Goal: Task Accomplishment & Management: Complete application form

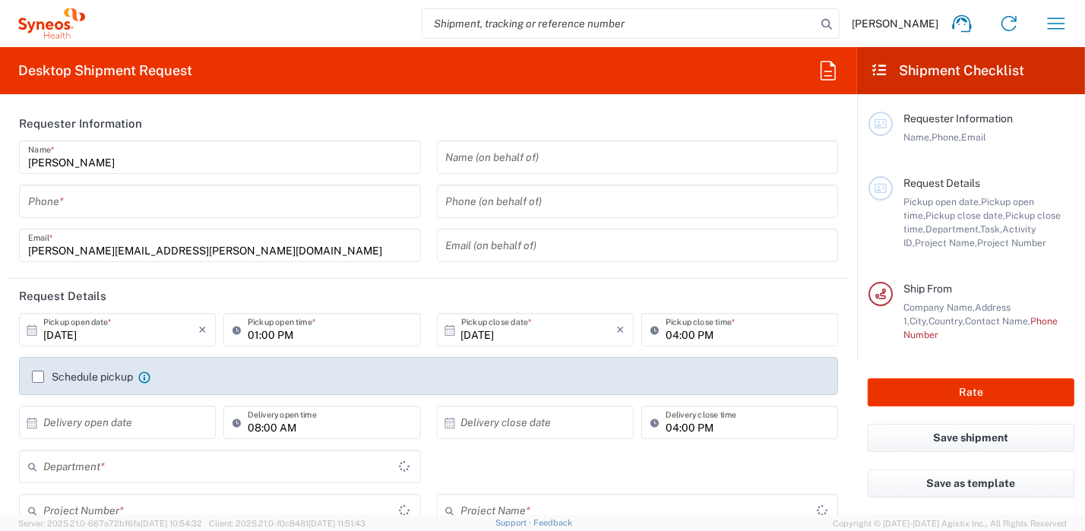
type input "8350"
type input "[GEOGRAPHIC_DATA]"
type input "Syneos Health [GEOGRAPHIC_DATA] SRL"
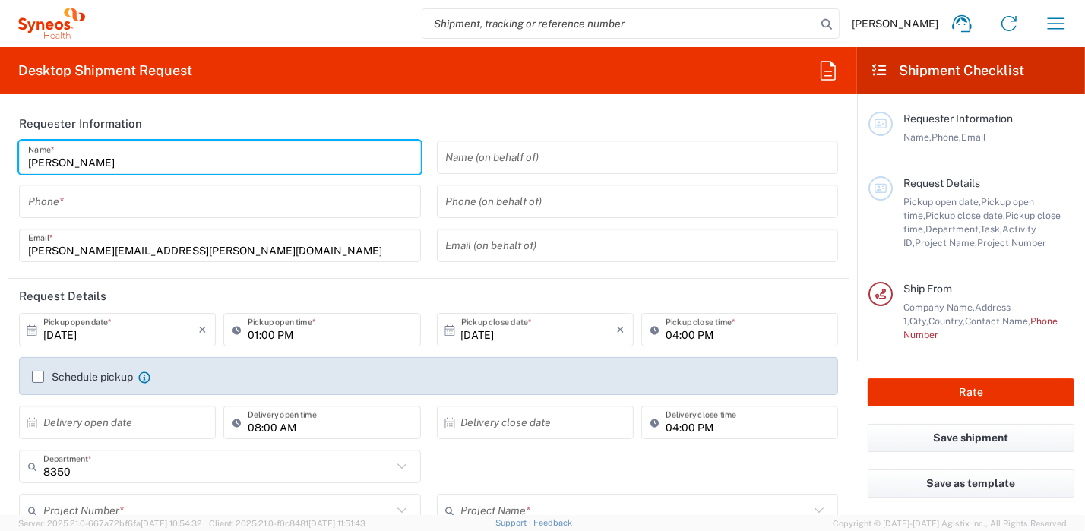
drag, startPoint x: 104, startPoint y: 165, endPoint x: -8, endPoint y: 152, distance: 112.5
click at [0, 152] on html "[PERSON_NAME] Home Shipment estimator Shipment tracking Desktop shipment reques…" at bounding box center [542, 265] width 1085 height 531
type input "[PERSON_NAME]"
click at [97, 199] on input "tel" at bounding box center [220, 202] width 384 height 27
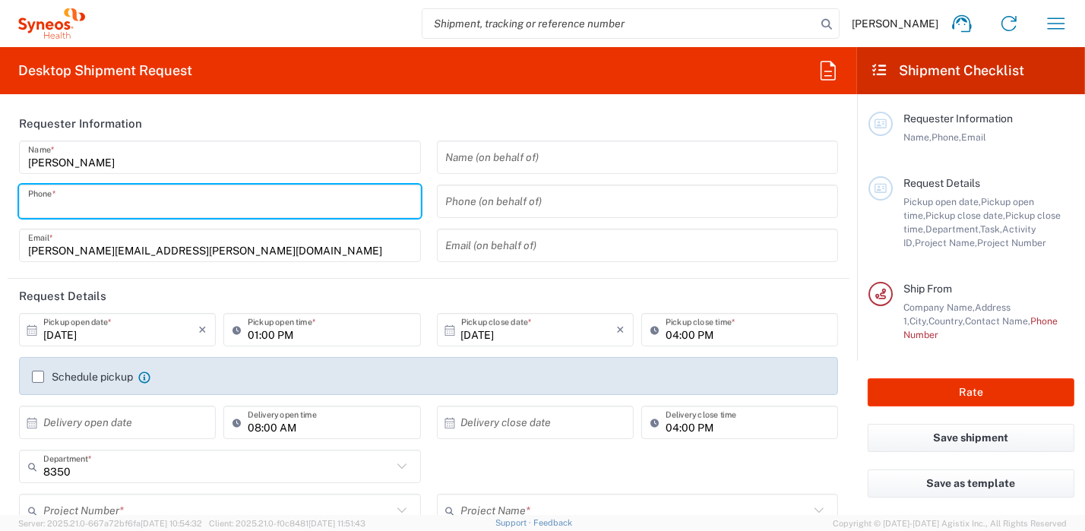
type input "0296199257"
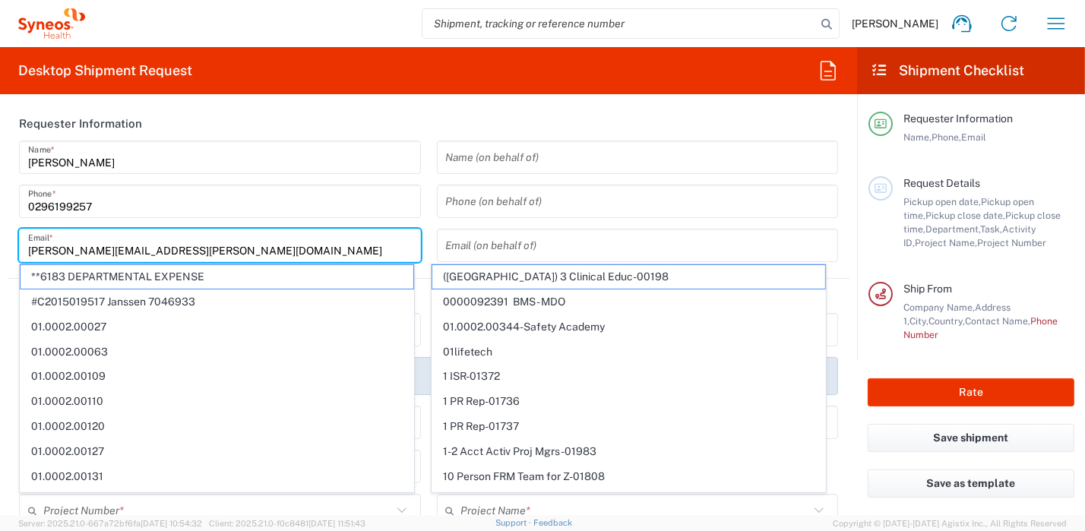
drag, startPoint x: 218, startPoint y: 247, endPoint x: -8, endPoint y: 223, distance: 227.1
click at [0, 223] on html "[PERSON_NAME] Home Shipment estimator Shipment tracking Desktop shipment reques…" at bounding box center [542, 265] width 1085 height 531
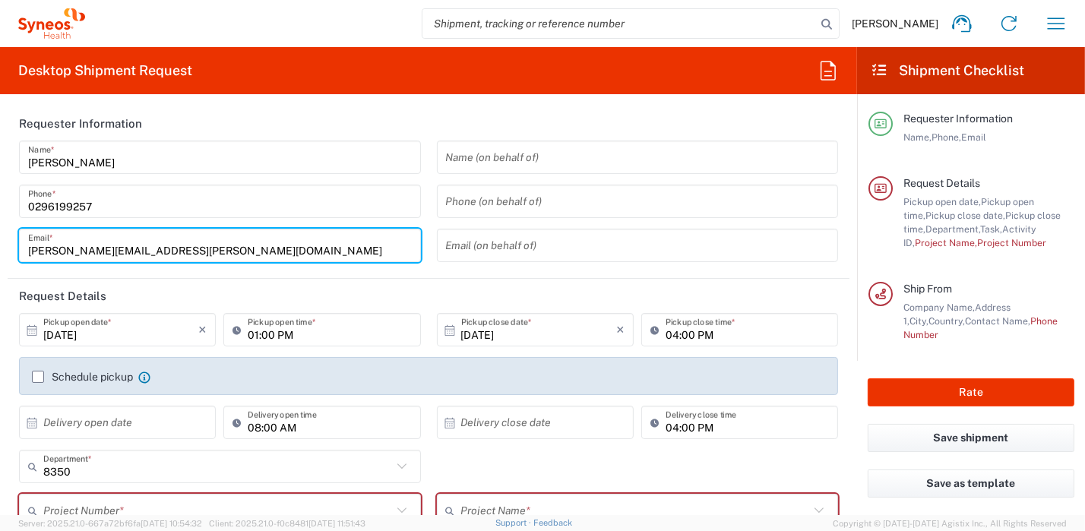
paste input "grazia.callipari"
type input "[EMAIL_ADDRESS][DOMAIN_NAME]"
click at [31, 328] on icon at bounding box center [32, 331] width 14 height 14
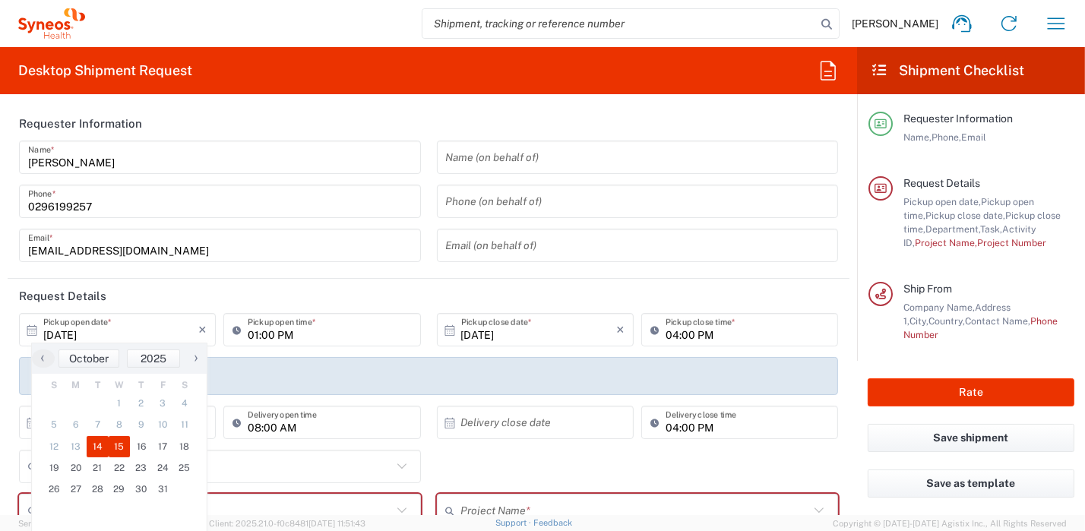
click at [116, 445] on span "15" at bounding box center [120, 446] width 22 height 21
type input "[DATE]"
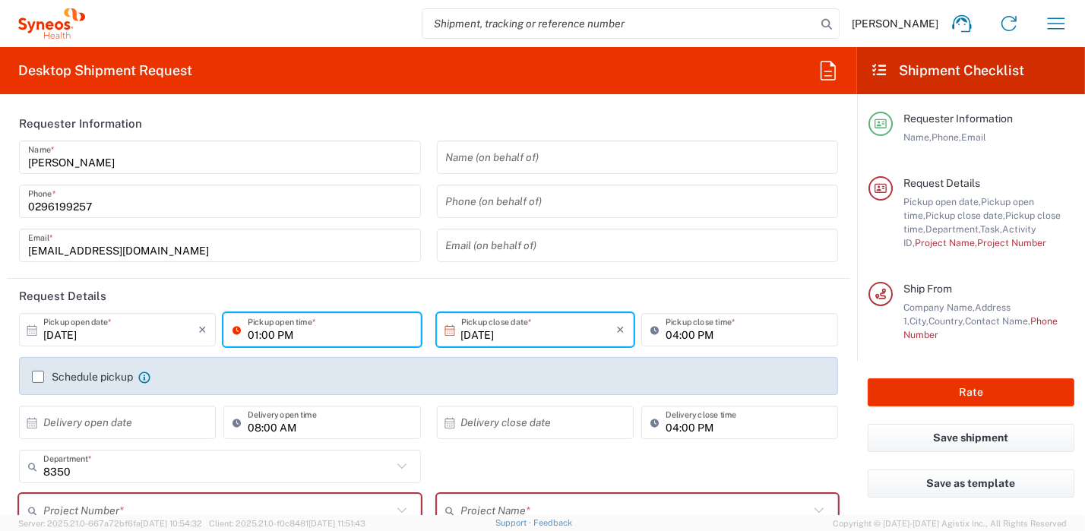
click at [312, 337] on input "01:00 PM" at bounding box center [329, 330] width 163 height 27
drag, startPoint x: 318, startPoint y: 337, endPoint x: 170, endPoint y: 322, distance: 148.2
click at [194, 329] on div "[DATE] × Pickup open date * Cancel Apply 01:00 PM Pickup open time *" at bounding box center [220, 335] width 410 height 44
type input "09:00 AM"
click at [36, 376] on label "Schedule pickup" at bounding box center [82, 377] width 101 height 12
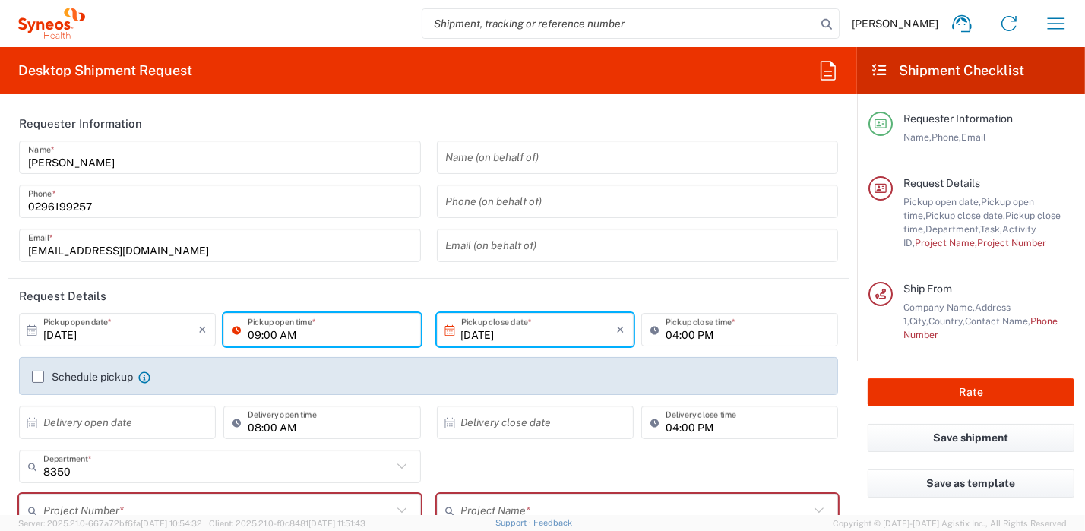
click at [38, 377] on input "Schedule pickup" at bounding box center [38, 377] width 0 height 0
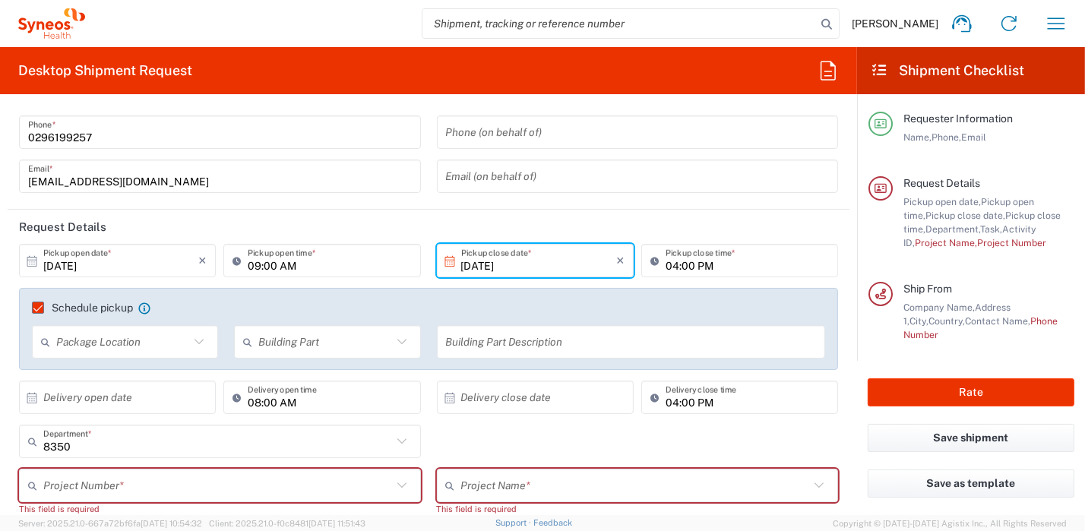
scroll to position [152, 0]
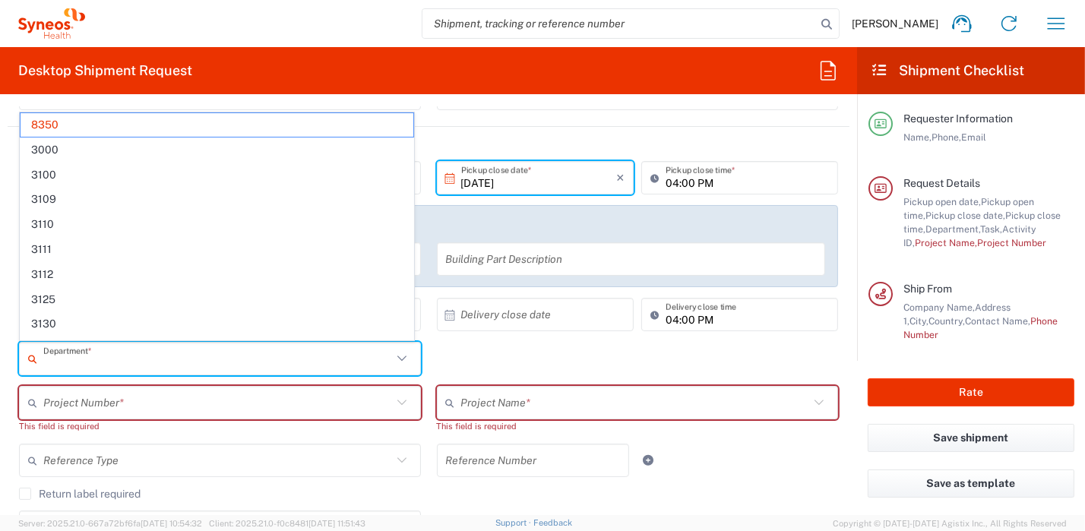
click at [125, 364] on input "text" at bounding box center [217, 359] width 349 height 27
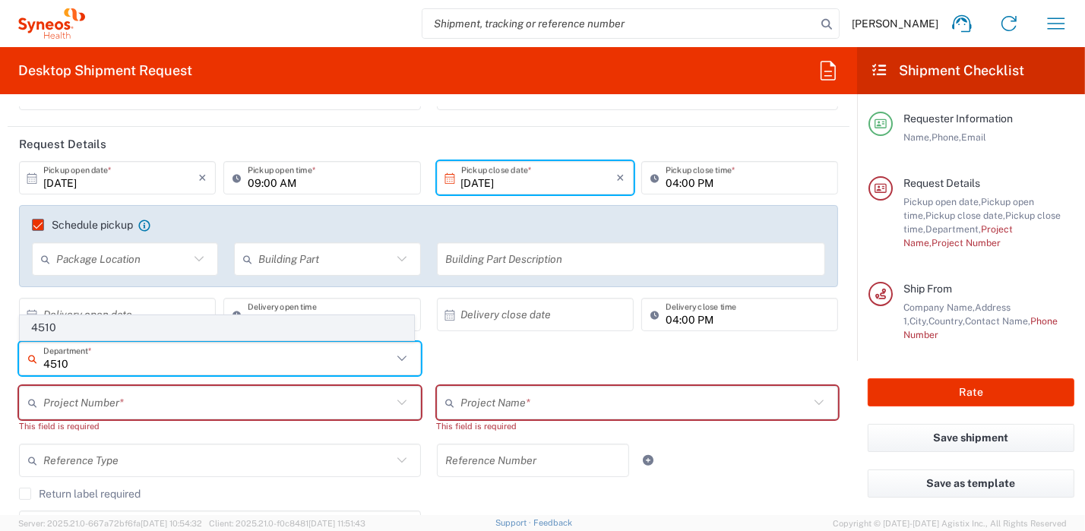
type input "4510"
click at [48, 327] on span "4510" at bounding box center [217, 328] width 393 height 24
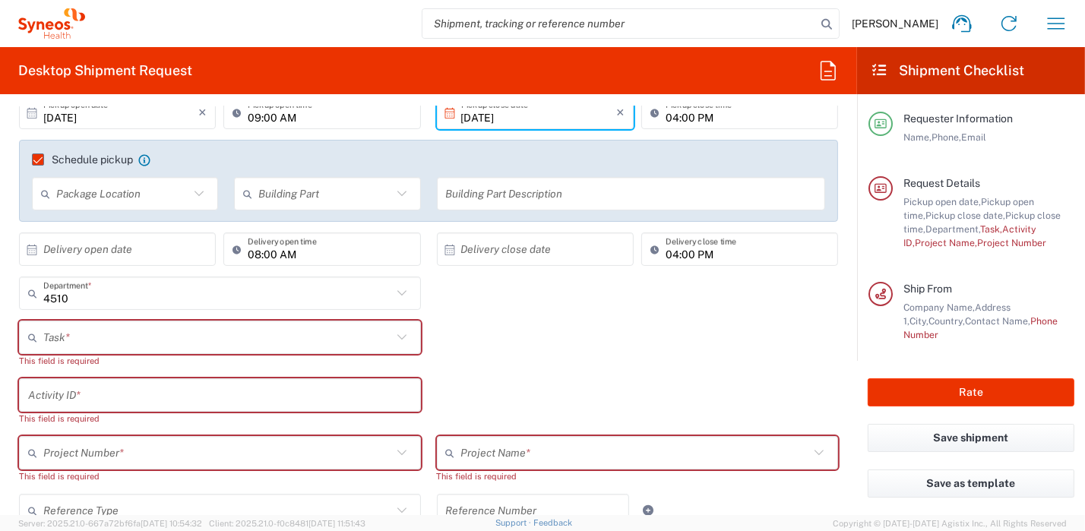
scroll to position [227, 0]
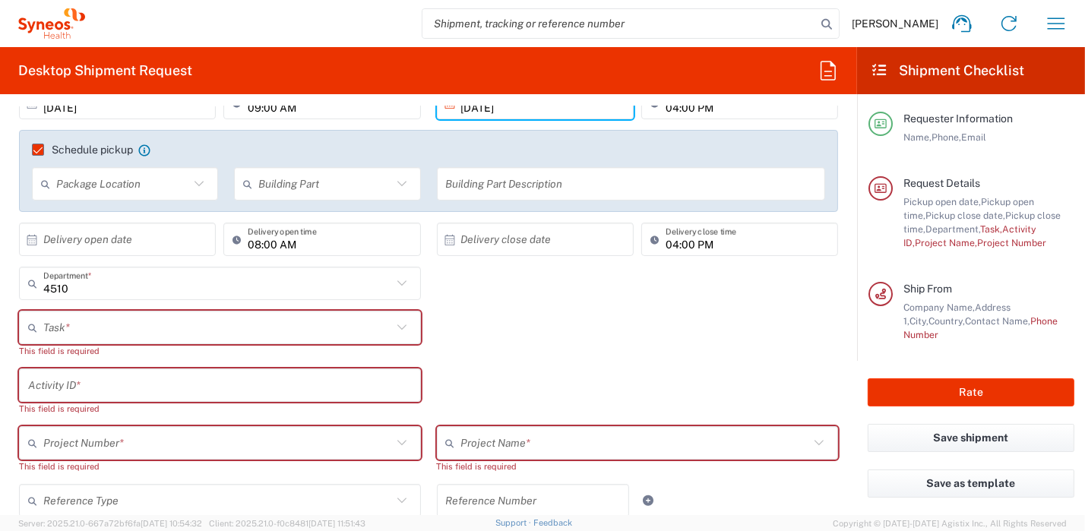
click at [394, 322] on icon at bounding box center [402, 328] width 20 height 20
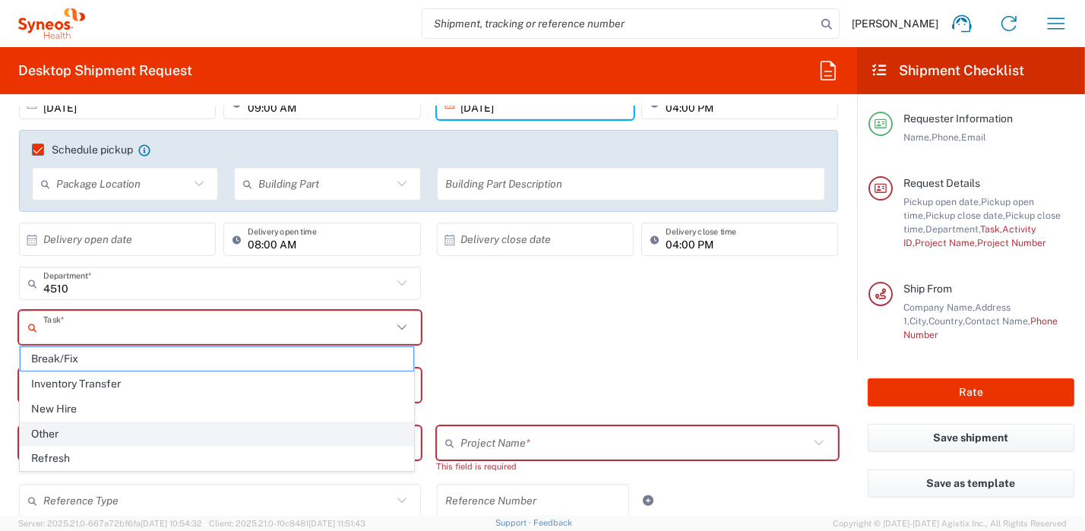
click at [179, 439] on span "Other" at bounding box center [217, 435] width 393 height 24
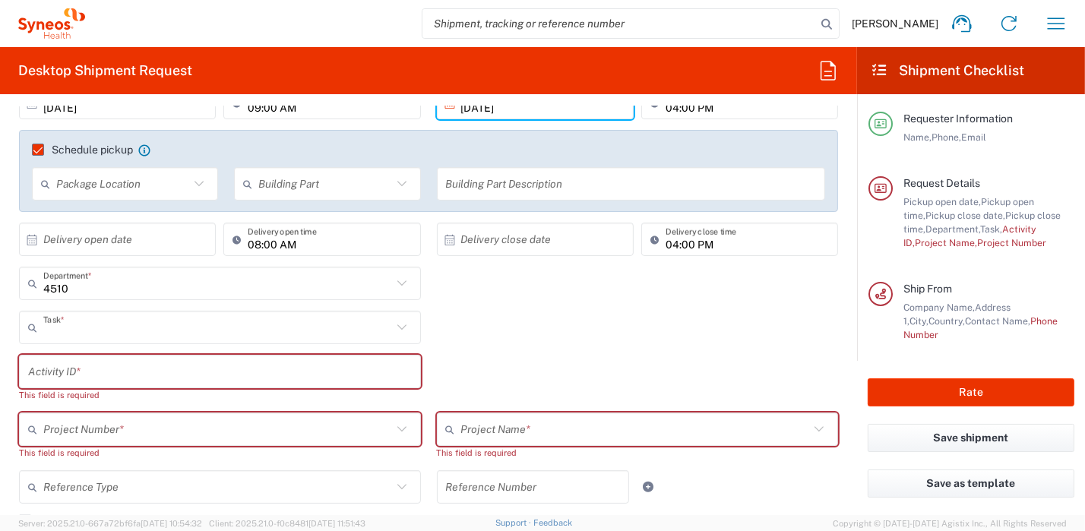
type input "Other"
click at [175, 372] on input "text" at bounding box center [220, 372] width 384 height 27
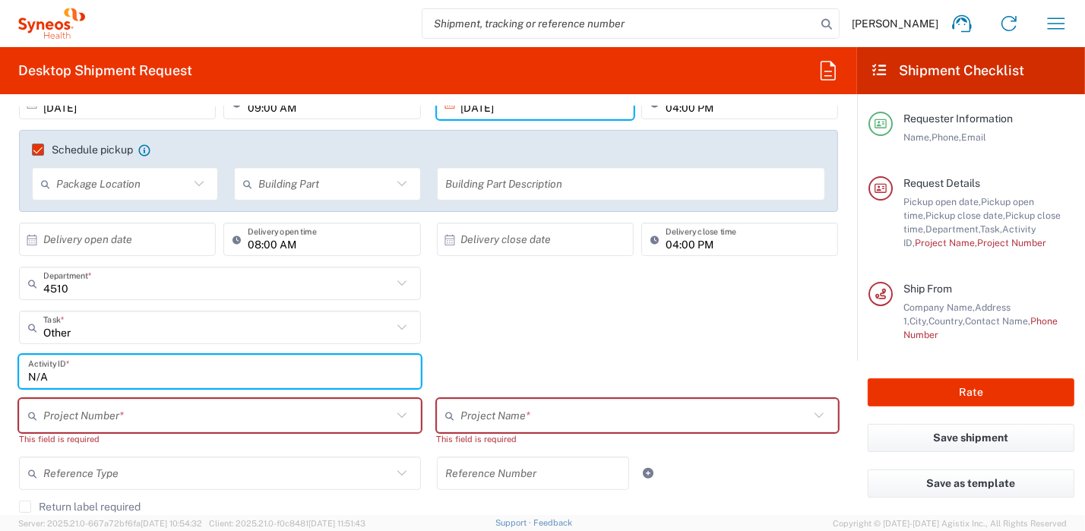
type input "N/A"
click at [238, 418] on input "text" at bounding box center [217, 416] width 349 height 27
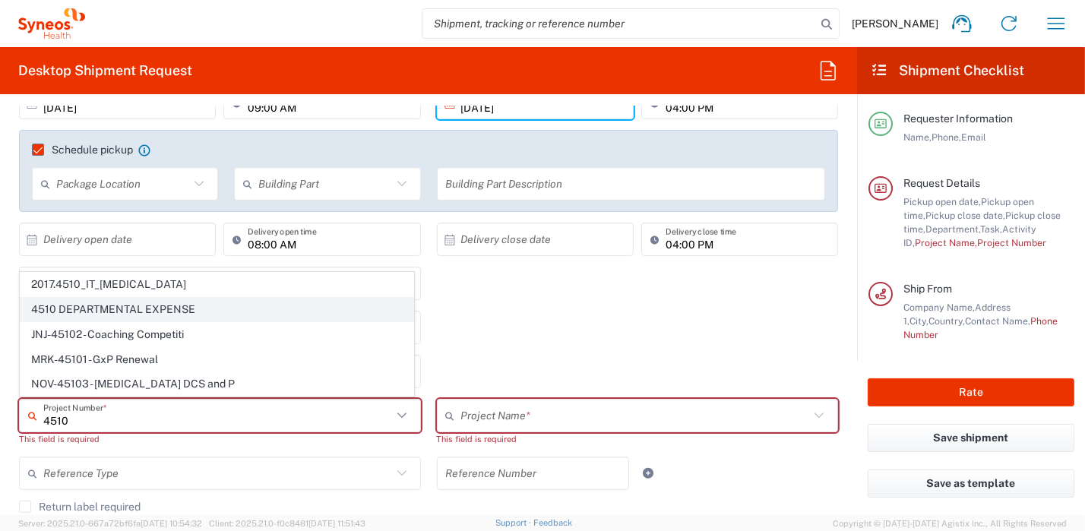
click at [121, 309] on span "4510 DEPARTMENTAL EXPENSE" at bounding box center [217, 310] width 393 height 24
type input "4510 DEPARTMENTAL EXPENSE"
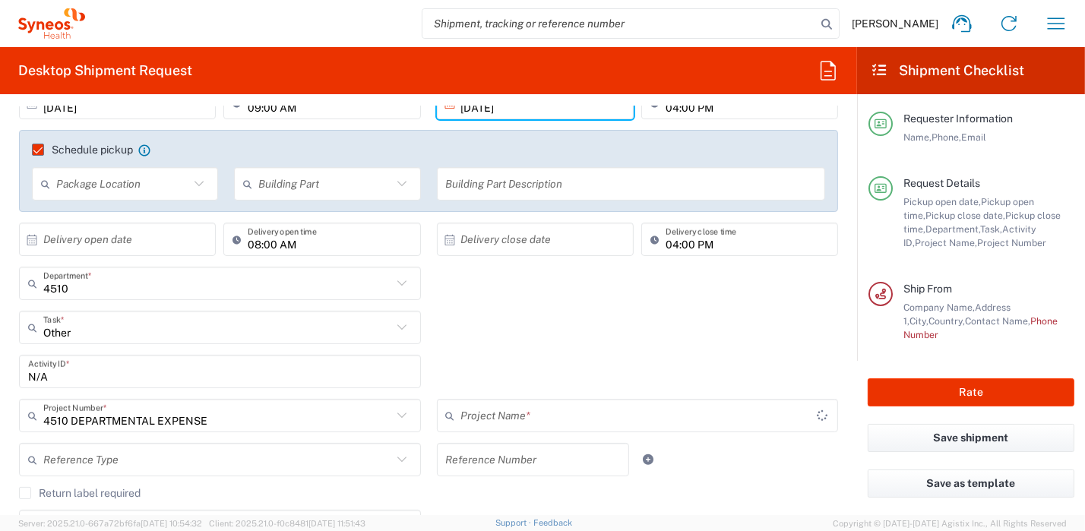
type input "4510 DEPARTMENTAL EXPENSE"
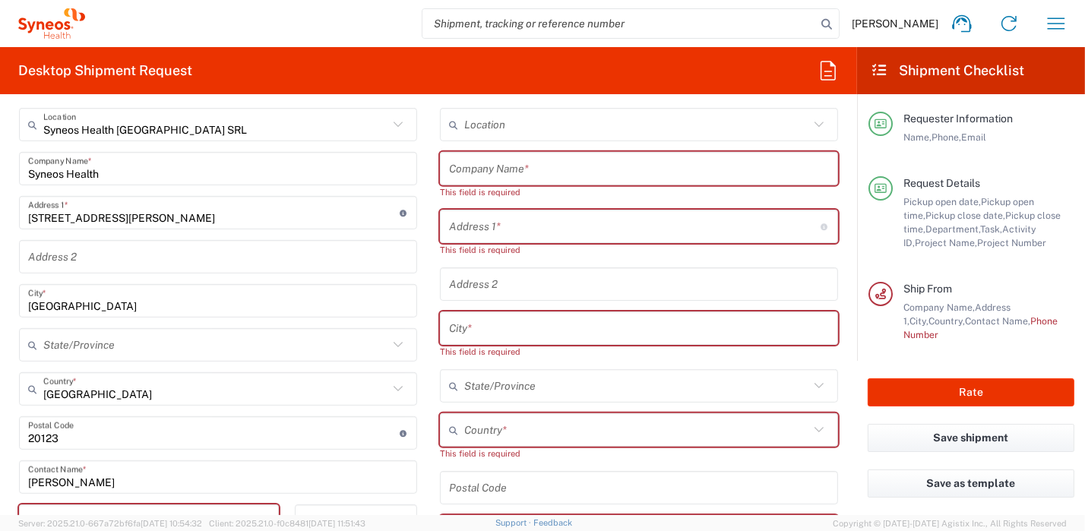
scroll to position [835, 0]
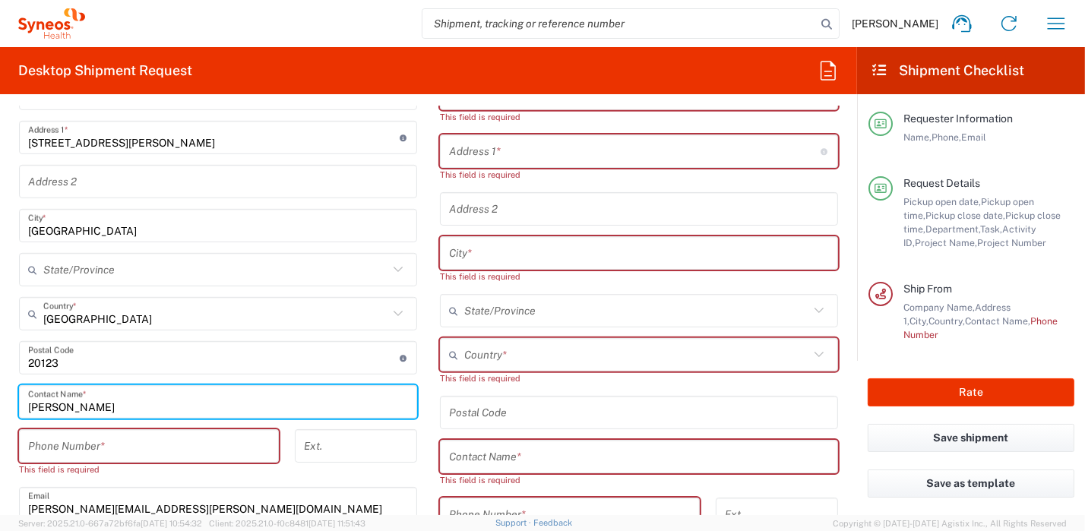
drag, startPoint x: 123, startPoint y: 399, endPoint x: -8, endPoint y: 367, distance: 134.6
click at [0, 367] on html "[PERSON_NAME] Home Shipment estimator Shipment tracking Desktop shipment reques…" at bounding box center [542, 265] width 1085 height 531
type input "[PERSON_NAME]"
click at [97, 446] on input "tel" at bounding box center [149, 446] width 242 height 27
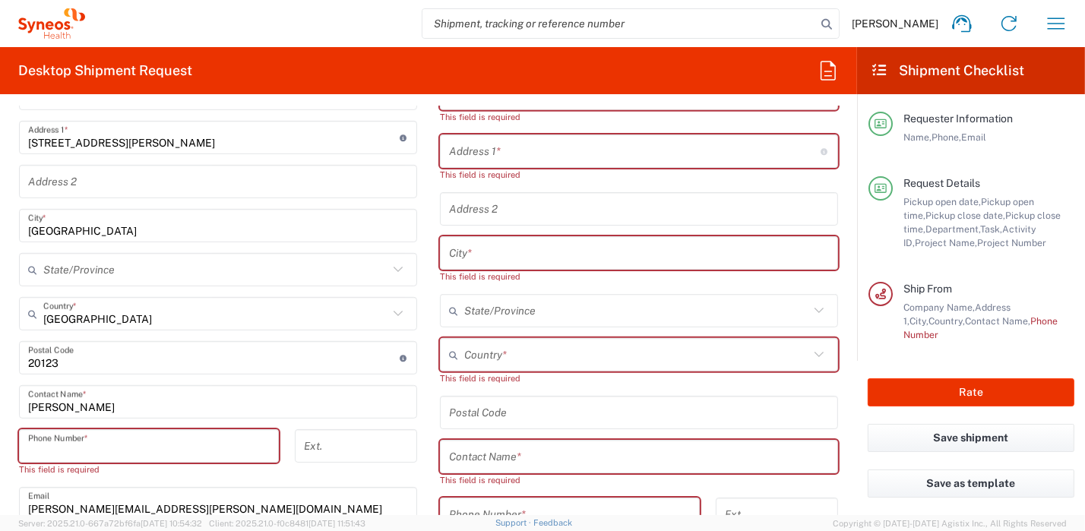
type input "0296199257"
type input "[PERSON_NAME][EMAIL_ADDRESS][PERSON_NAME][DOMAIN_NAME]"
type input "[PERSON_NAME]"
type input "SYNEOS HEALTH [GEOGRAPHIC_DATA] S.R.L."
type input "Syneos Health [GEOGRAPHIC_DATA], [STREET_ADDRESS]"
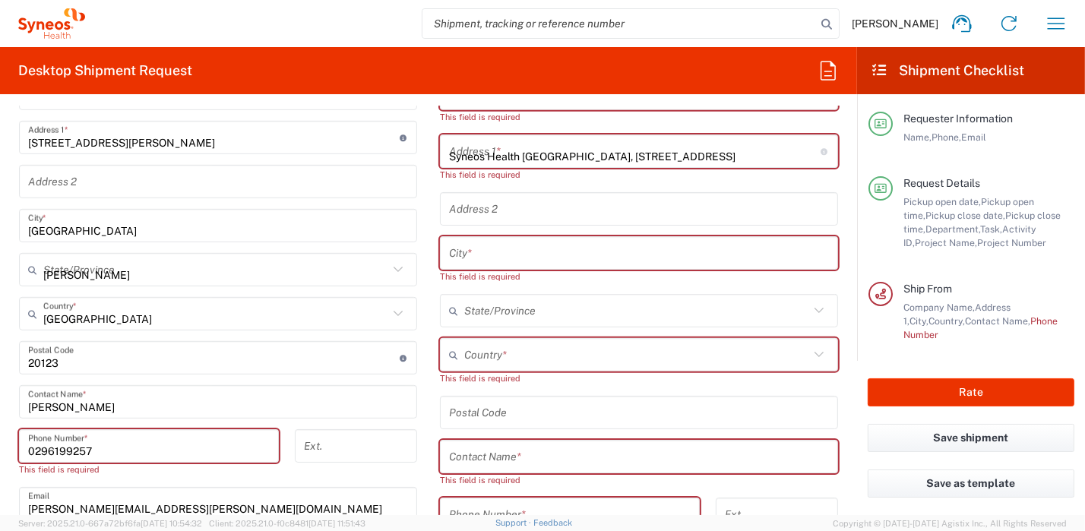
type input "[GEOGRAPHIC_DATA]"
type input "[PERSON_NAME]"
type input "[GEOGRAPHIC_DATA]"
type input "20123"
type input "0296199257"
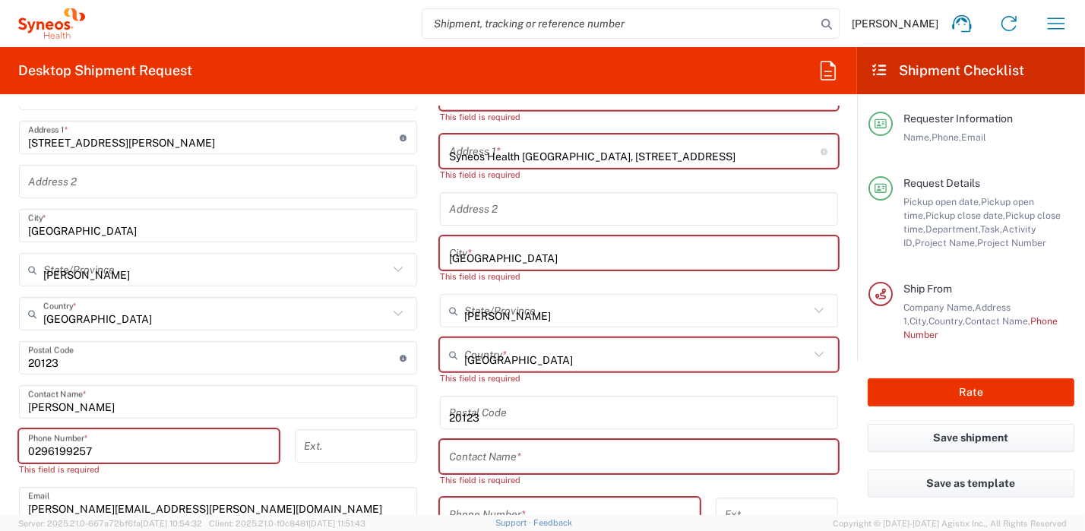
type input "[PERSON_NAME][EMAIL_ADDRESS][PERSON_NAME][DOMAIN_NAME]"
type input "[PERSON_NAME]"
click at [204, 341] on div "Postal Code Enter Postal Code here" at bounding box center [218, 357] width 398 height 33
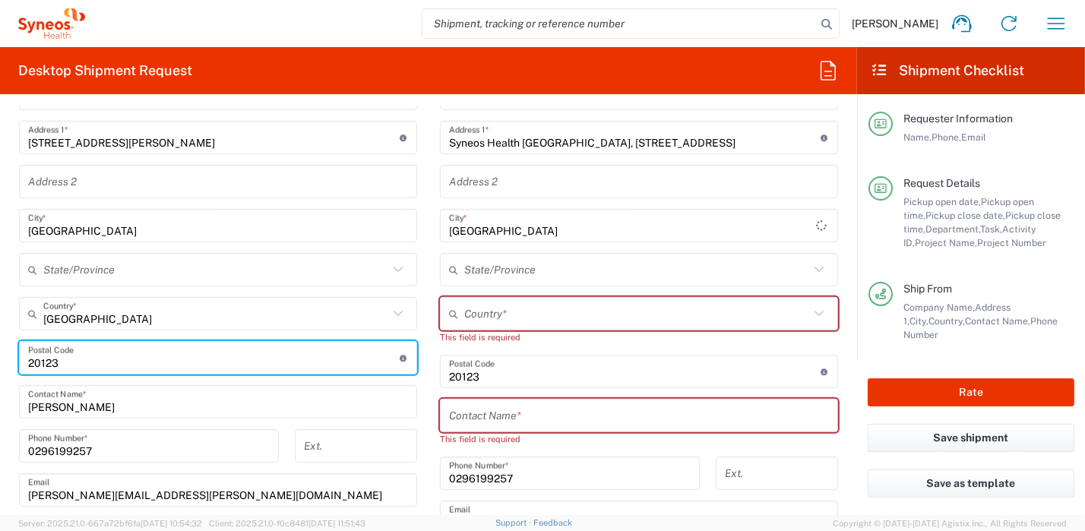
scroll to position [988, 0]
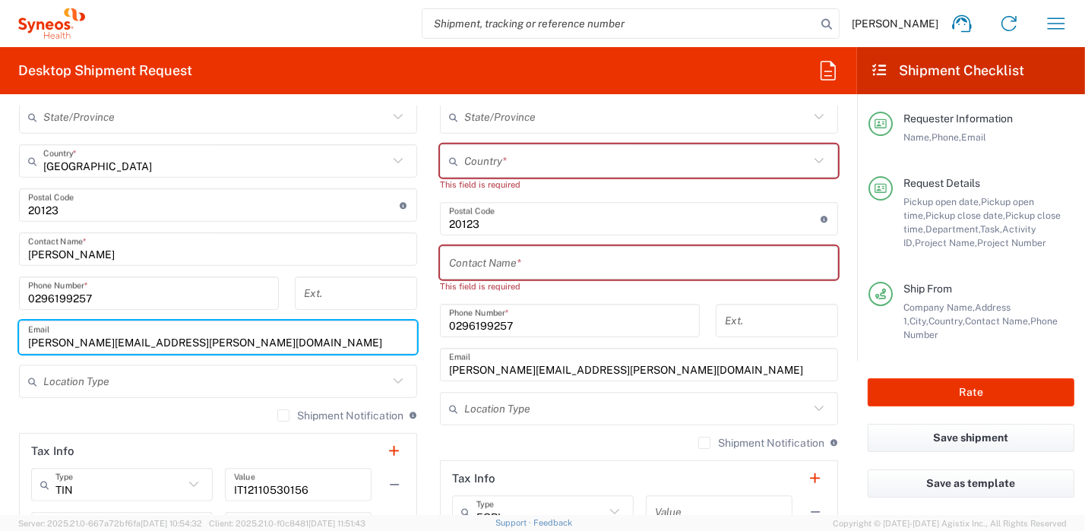
drag, startPoint x: 224, startPoint y: 337, endPoint x: 212, endPoint y: 337, distance: 12.2
click at [212, 337] on input "[PERSON_NAME][EMAIL_ADDRESS][PERSON_NAME][DOMAIN_NAME]" at bounding box center [218, 338] width 380 height 27
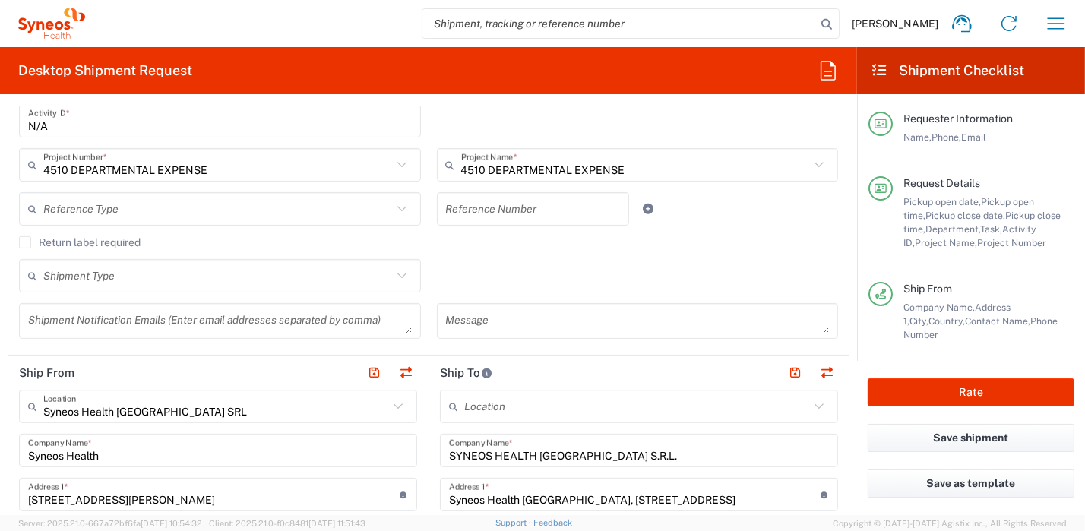
scroll to position [380, 0]
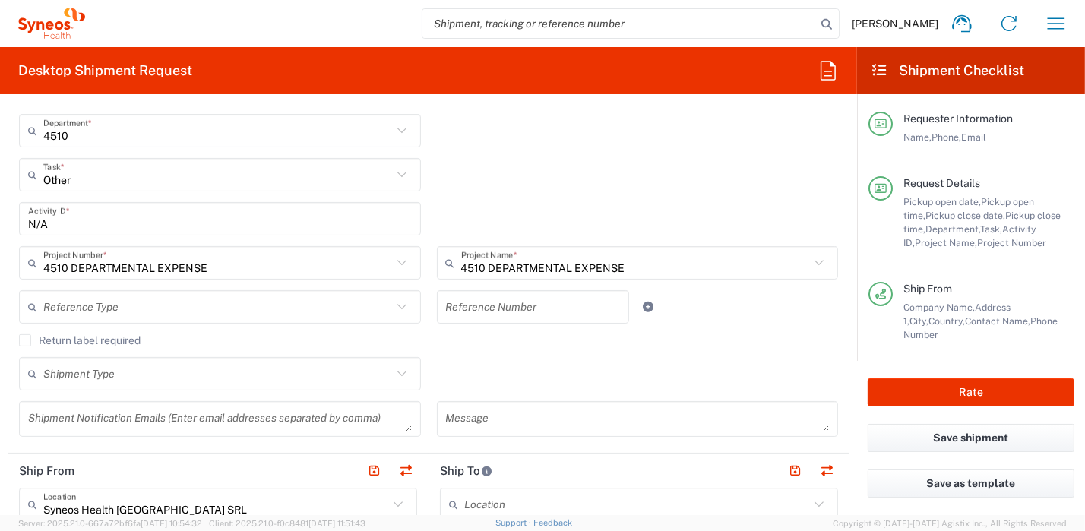
click at [547, 158] on div "Other Task * Break/Fix Inventory Transfer New Hire Other Refresh" at bounding box center [428, 180] width 835 height 44
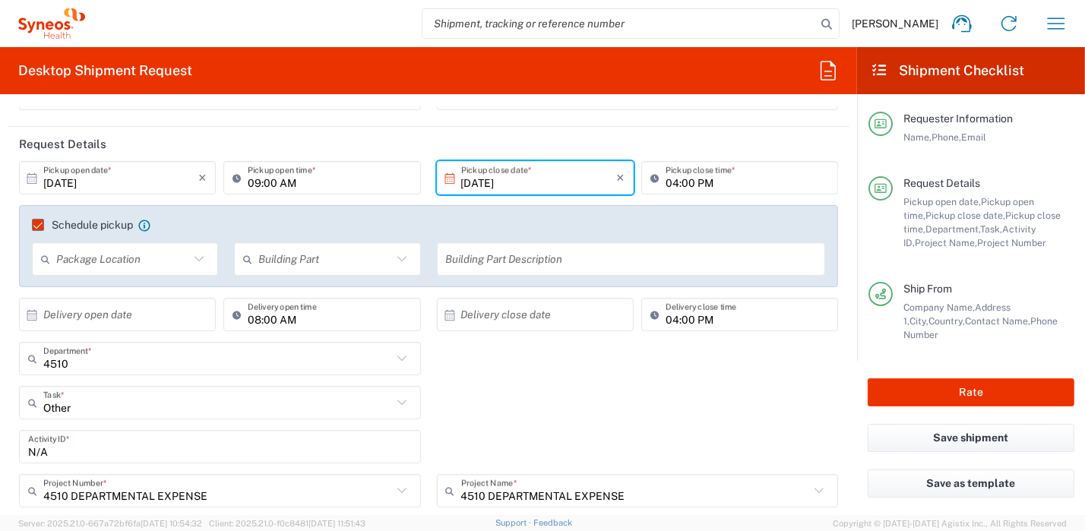
scroll to position [0, 0]
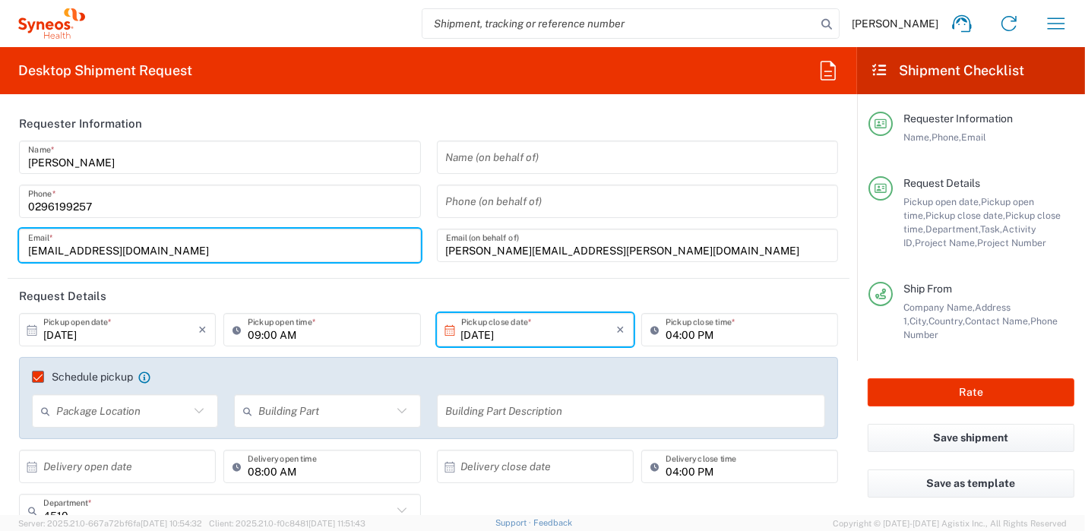
drag, startPoint x: 235, startPoint y: 252, endPoint x: 10, endPoint y: 236, distance: 225.6
click at [0, 226] on html "[PERSON_NAME] Home Shipment estimator Shipment tracking Desktop shipment reques…" at bounding box center [542, 265] width 1085 height 531
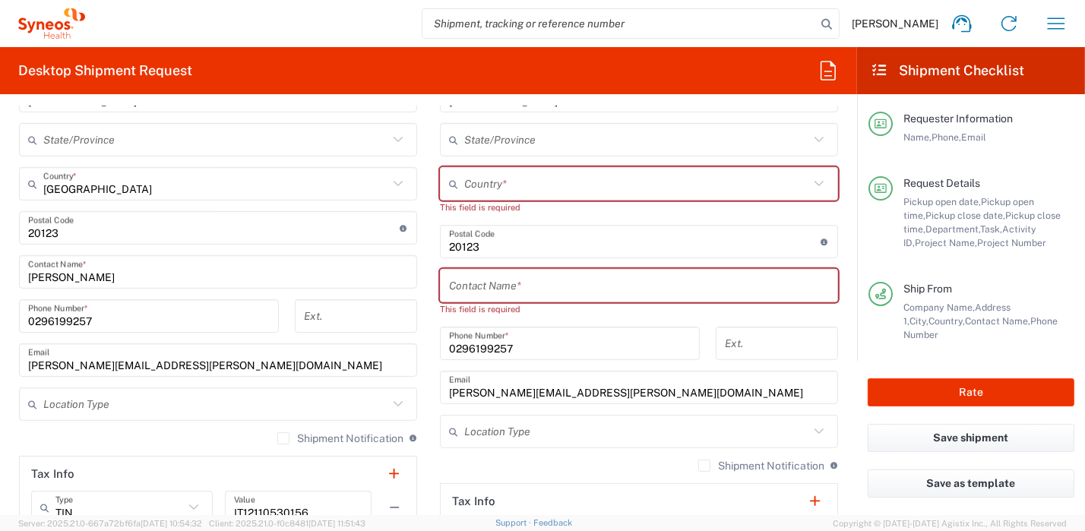
scroll to position [988, 0]
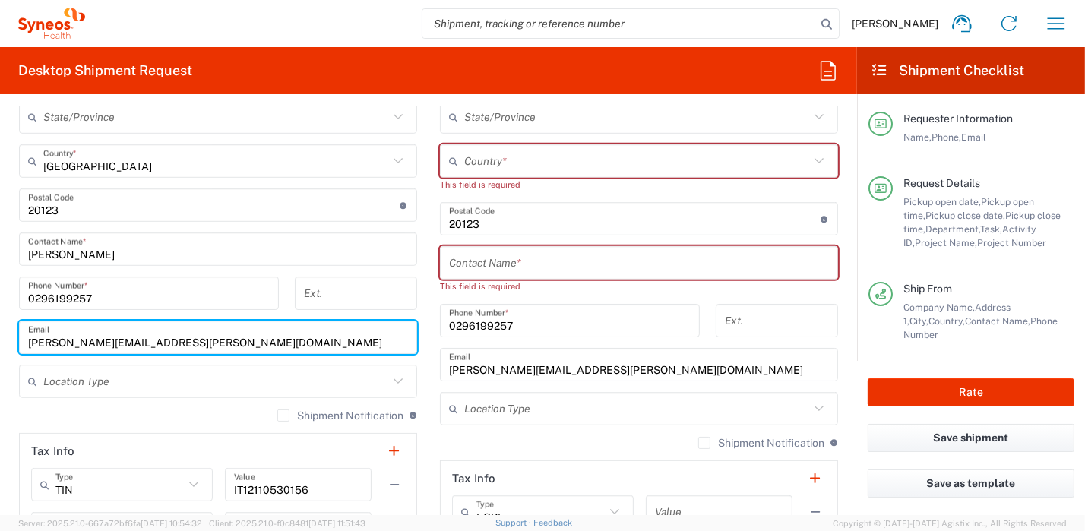
drag, startPoint x: 227, startPoint y: 341, endPoint x: -8, endPoint y: 316, distance: 236.2
click at [0, 316] on html "[PERSON_NAME] Home Shipment estimator Shipment tracking Desktop shipment reques…" at bounding box center [542, 265] width 1085 height 531
paste input "grazia.callipari"
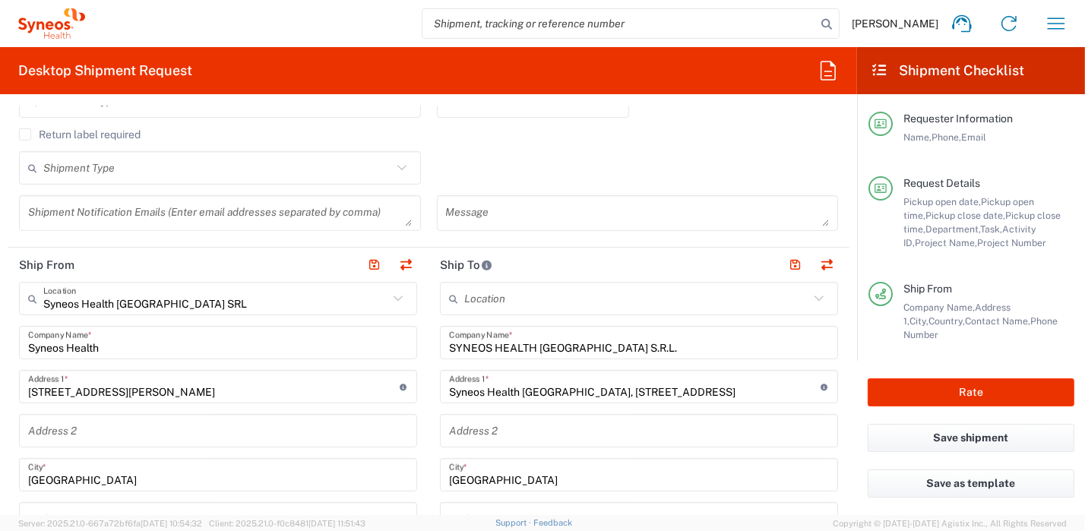
scroll to position [607, 0]
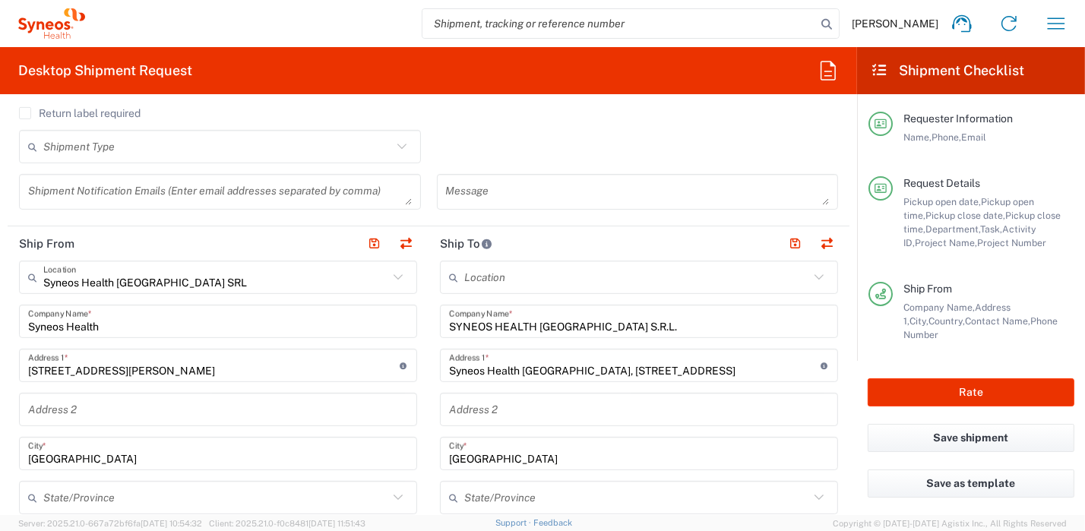
type input "[EMAIL_ADDRESS][DOMAIN_NAME]"
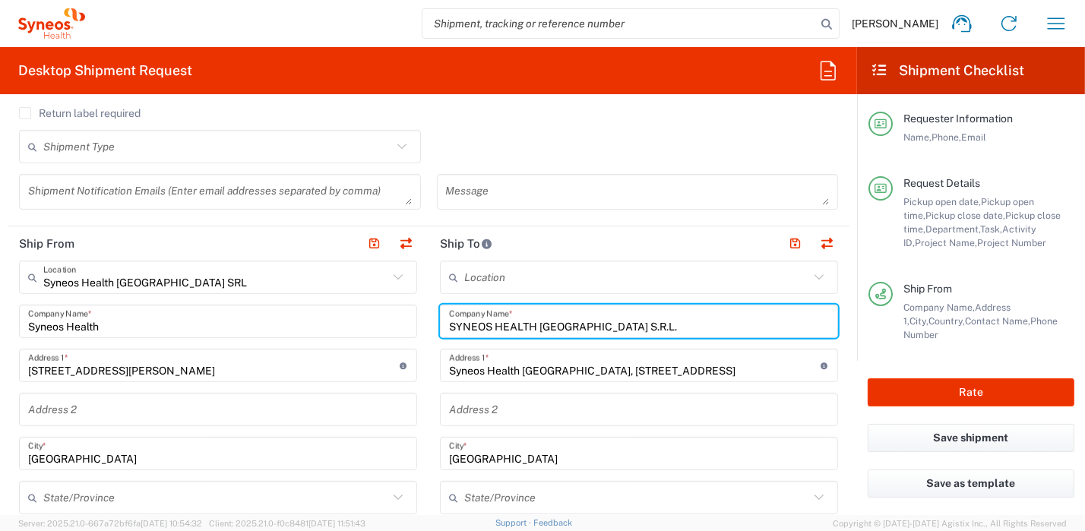
drag, startPoint x: 621, startPoint y: 331, endPoint x: 267, endPoint y: 303, distance: 355.3
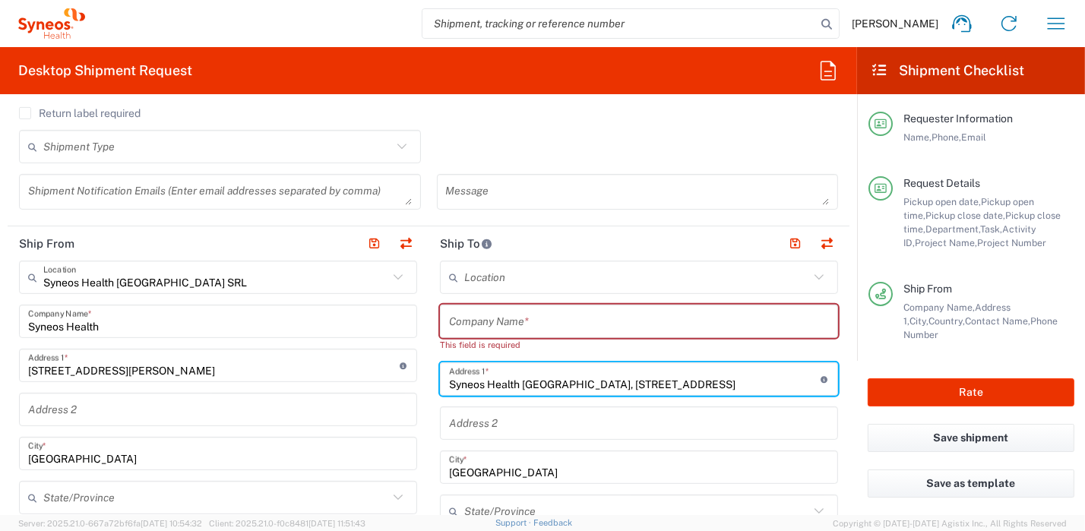
drag, startPoint x: 557, startPoint y: 385, endPoint x: 334, endPoint y: 376, distance: 222.9
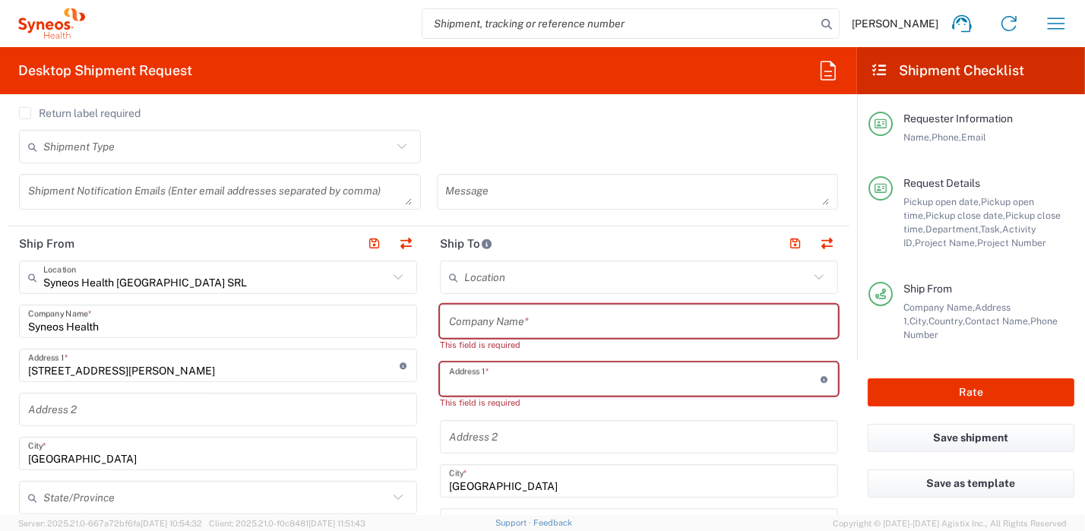
scroll to position [684, 0]
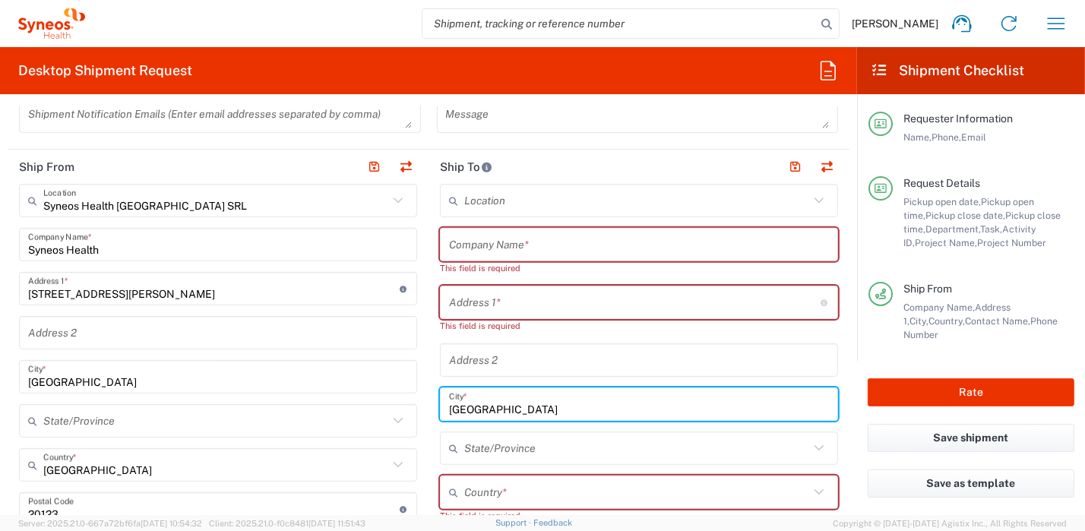
drag, startPoint x: 446, startPoint y: 407, endPoint x: 404, endPoint y: 414, distance: 43.0
click at [366, 398] on div "Ship From Syneos Health [GEOGRAPHIC_DATA] SRL Location Syneos Health [GEOGRAPHI…" at bounding box center [429, 533] width 842 height 767
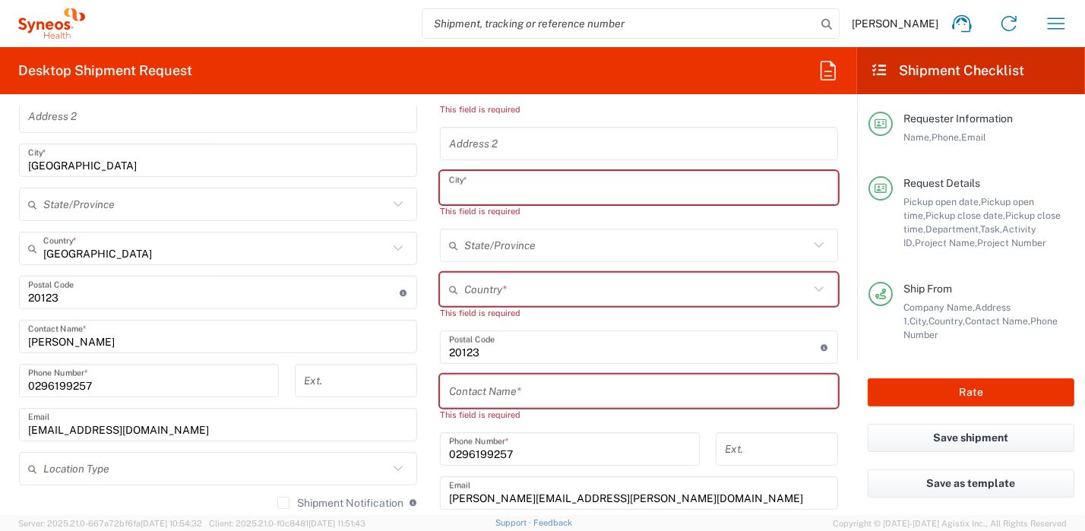
scroll to position [911, 0]
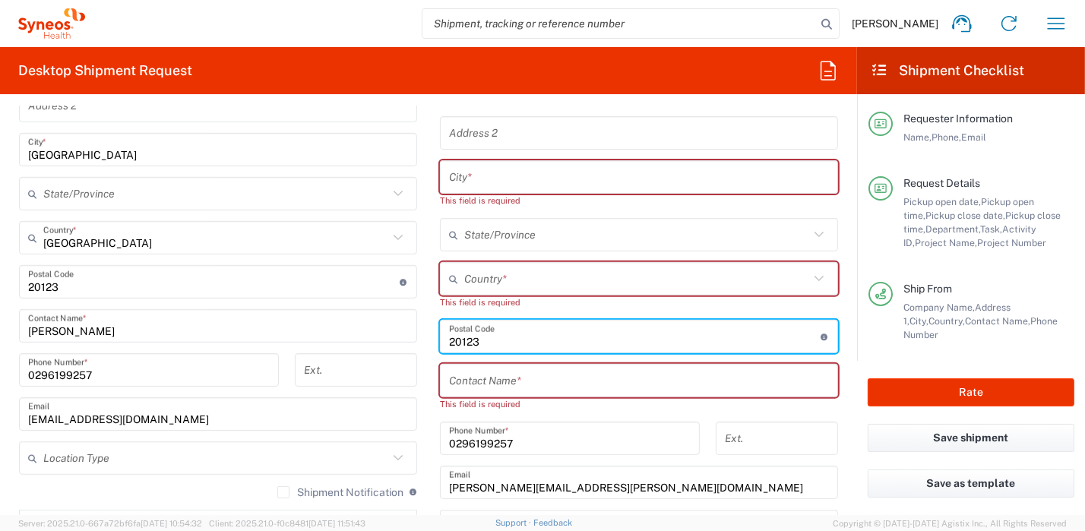
drag, startPoint x: 425, startPoint y: 331, endPoint x: 397, endPoint y: 344, distance: 31.0
click at [371, 327] on div "Ship From Syneos Health [GEOGRAPHIC_DATA] SRL Location Syneos Health [GEOGRAPHI…" at bounding box center [429, 305] width 842 height 767
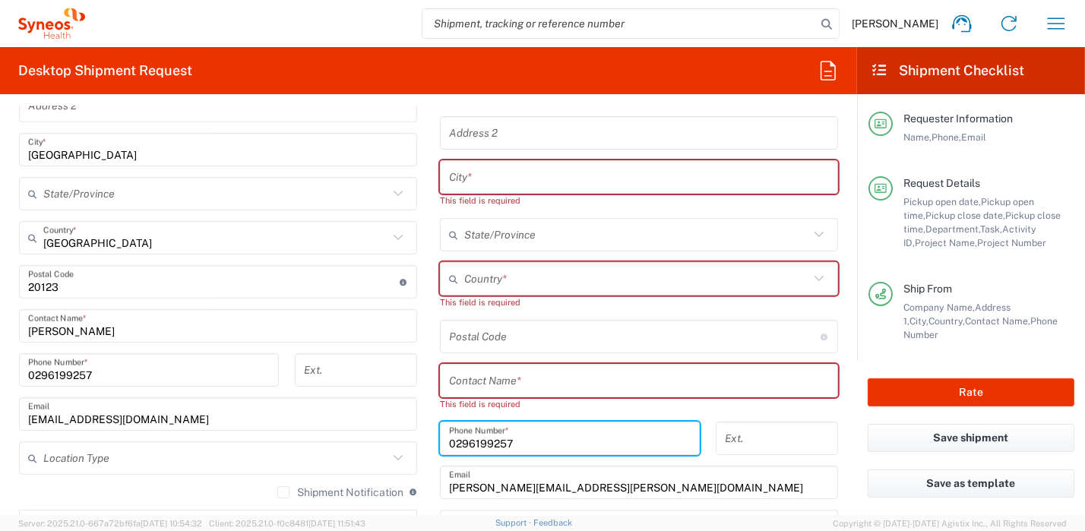
drag, startPoint x: 520, startPoint y: 438, endPoint x: 429, endPoint y: 439, distance: 91.2
click at [357, 425] on div "Ship From Syneos Health [GEOGRAPHIC_DATA] SRL Location Syneos Health [GEOGRAPHI…" at bounding box center [429, 305] width 842 height 767
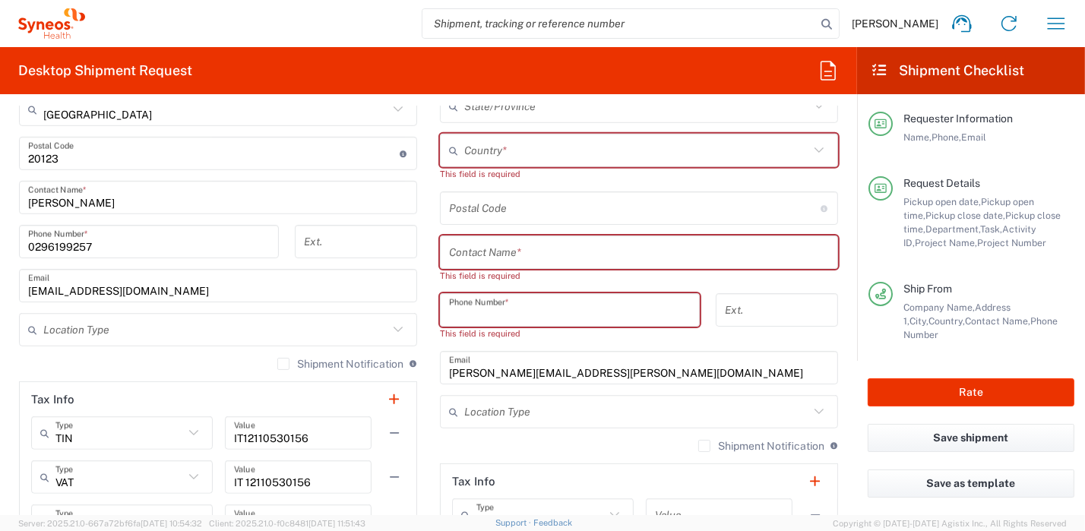
scroll to position [1064, 0]
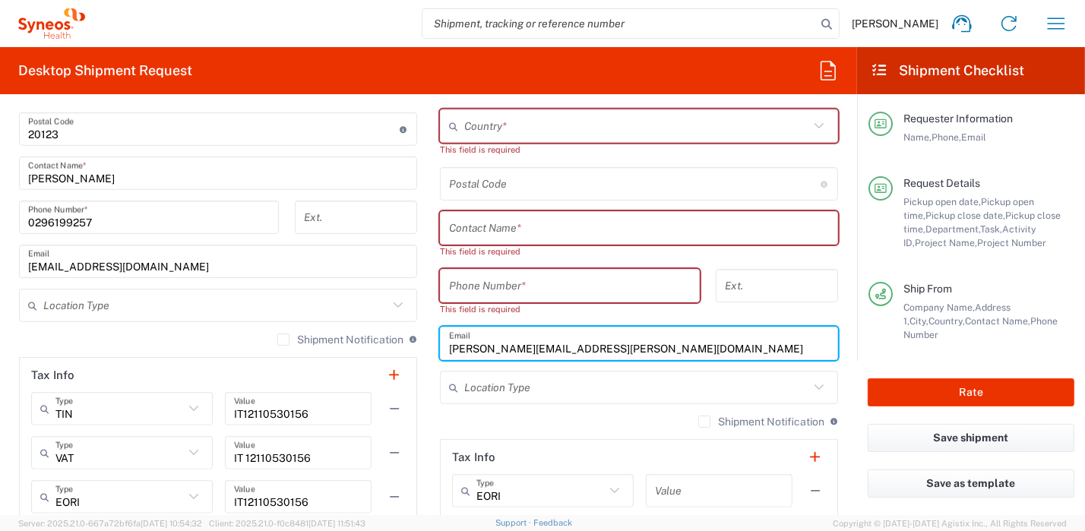
drag, startPoint x: 630, startPoint y: 350, endPoint x: 472, endPoint y: 407, distance: 168.1
click at [372, 368] on div "Ship From Syneos Health [GEOGRAPHIC_DATA] SRL Location Syneos Health [GEOGRAPHI…" at bounding box center [429, 153] width 842 height 767
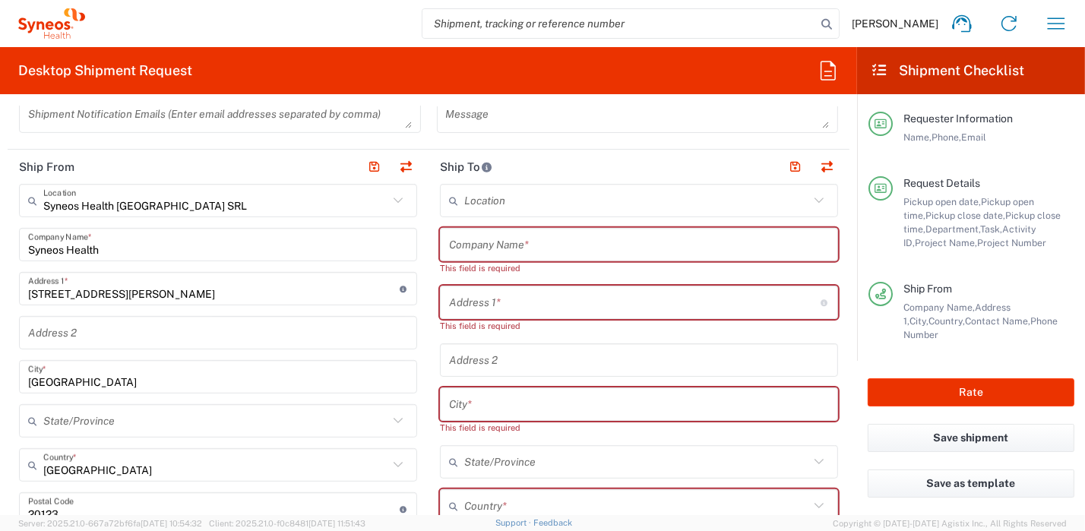
scroll to position [835, 0]
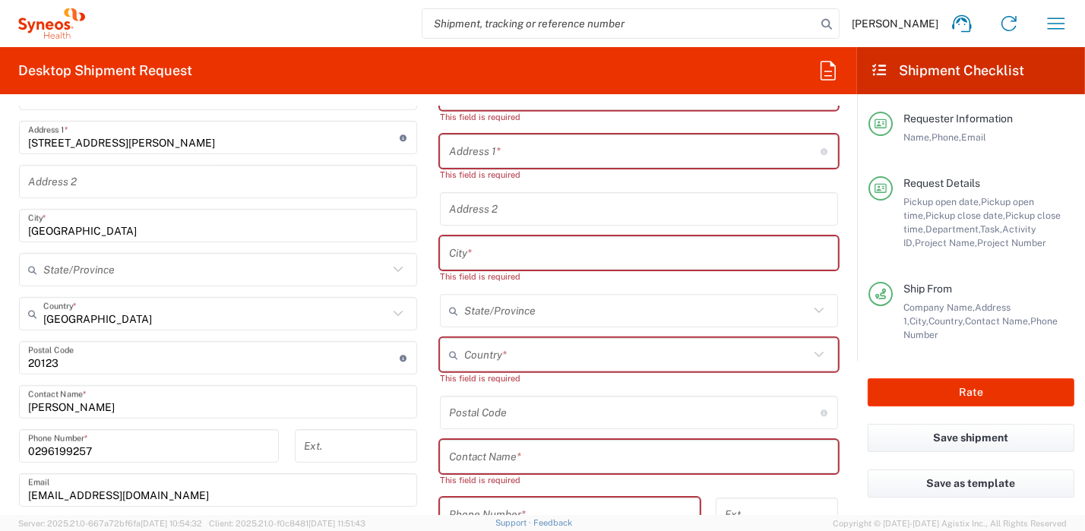
click at [522, 452] on input "text" at bounding box center [639, 457] width 380 height 27
click at [492, 348] on input "text" at bounding box center [636, 355] width 345 height 27
type input "[GEOGRAPHIC_DATA]"
type input "Syneos Health"
type input "25-27 Blvd [PERSON_NAME]"
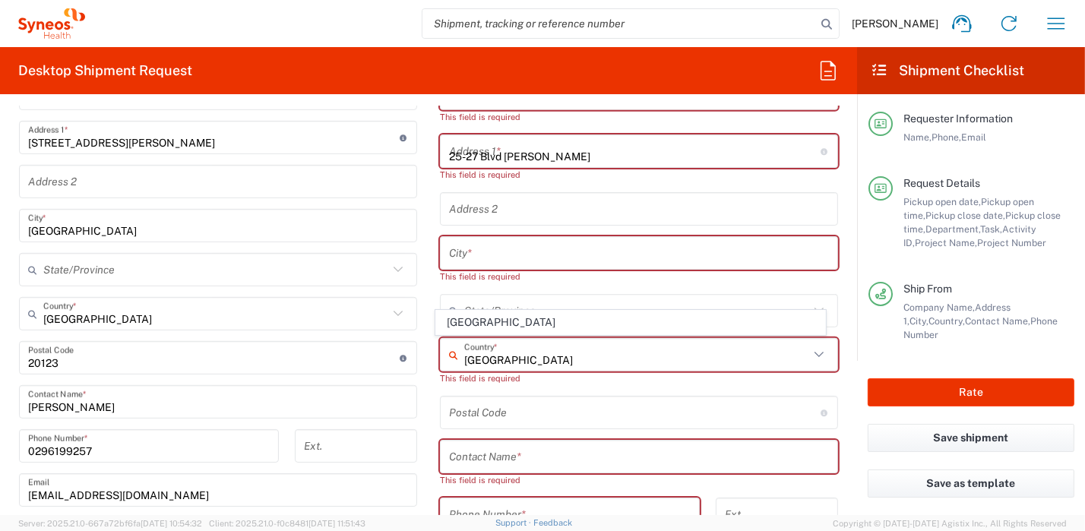
type input "[GEOGRAPHIC_DATA]"
type input "75014"
type input "0629127454"
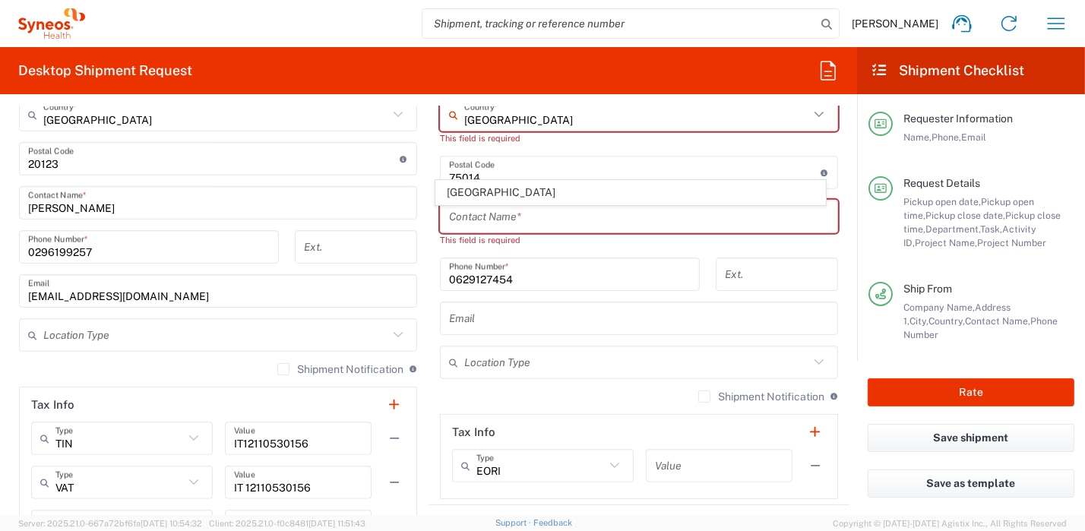
scroll to position [988, 0]
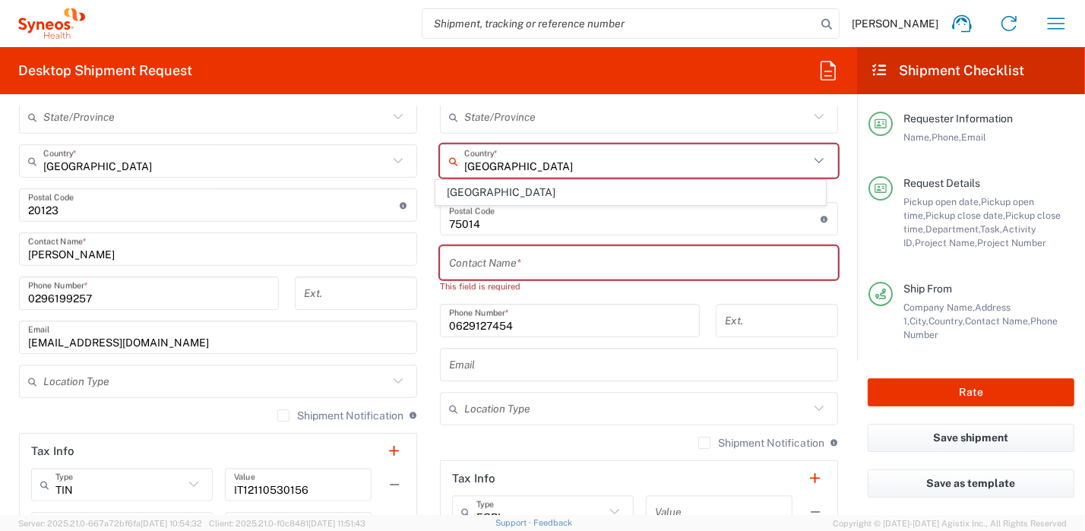
click at [526, 265] on input "text" at bounding box center [639, 263] width 380 height 27
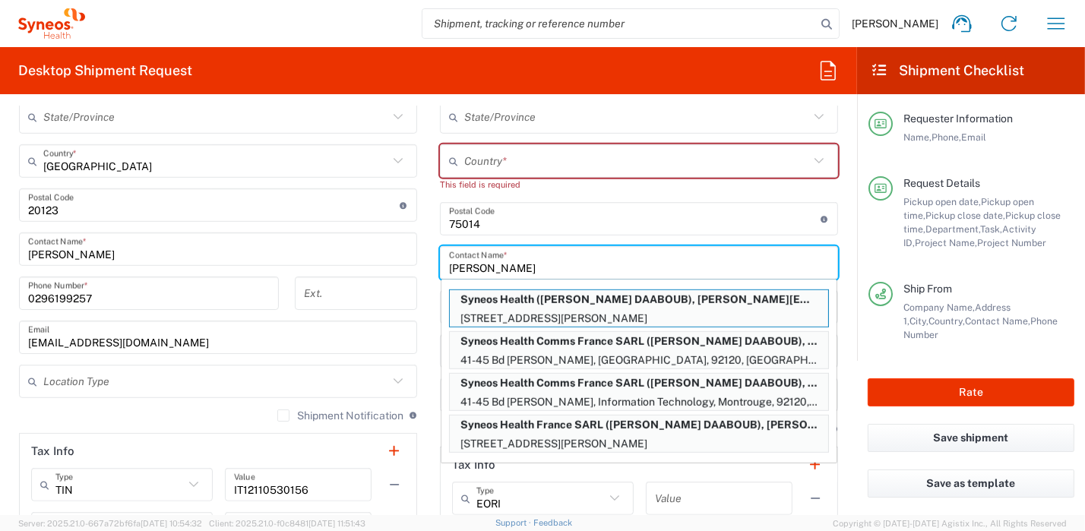
type input "[PERSON_NAME]"
click at [532, 161] on input "text" at bounding box center [636, 161] width 345 height 27
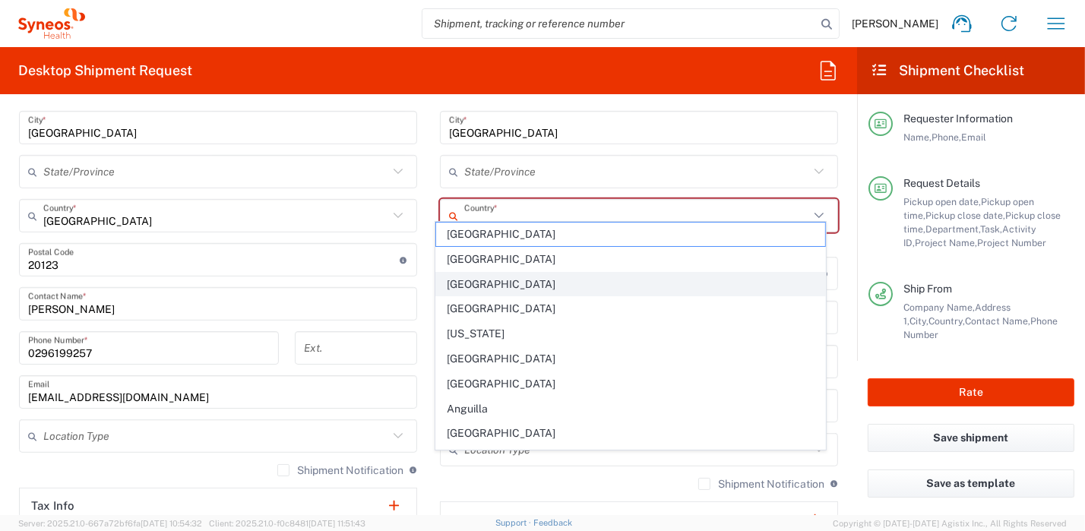
scroll to position [911, 0]
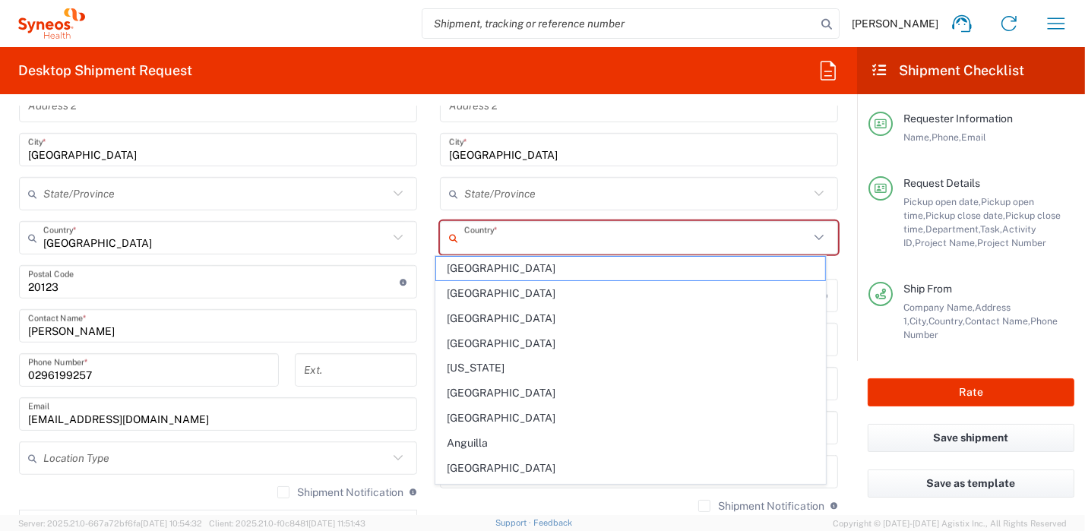
click at [735, 149] on input "[GEOGRAPHIC_DATA]" at bounding box center [639, 150] width 380 height 27
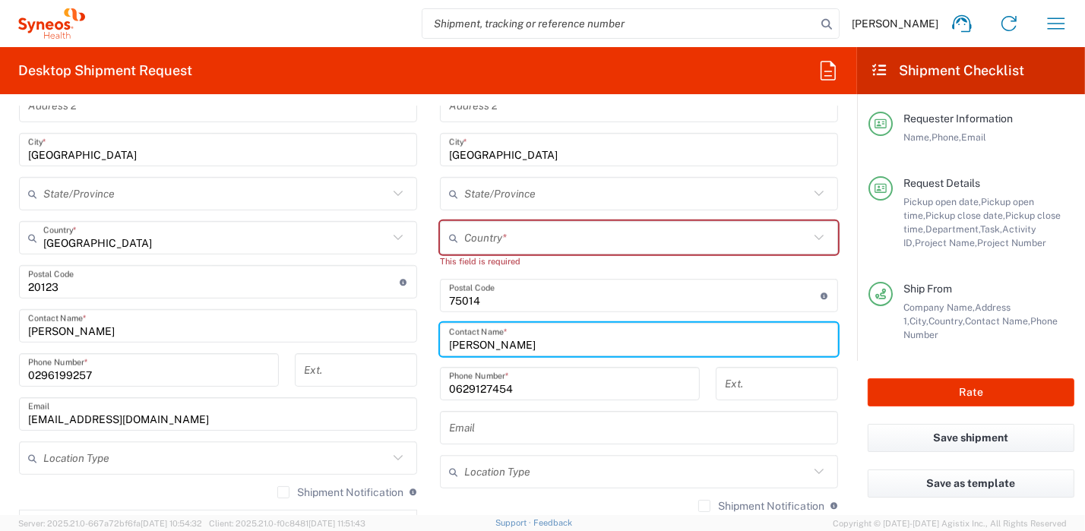
drag, startPoint x: 429, startPoint y: 334, endPoint x: 317, endPoint y: 302, distance: 116.2
click at [317, 308] on div "Ship From Syneos Health [GEOGRAPHIC_DATA] SRL Location Syneos Health [GEOGRAPHI…" at bounding box center [429, 305] width 842 height 767
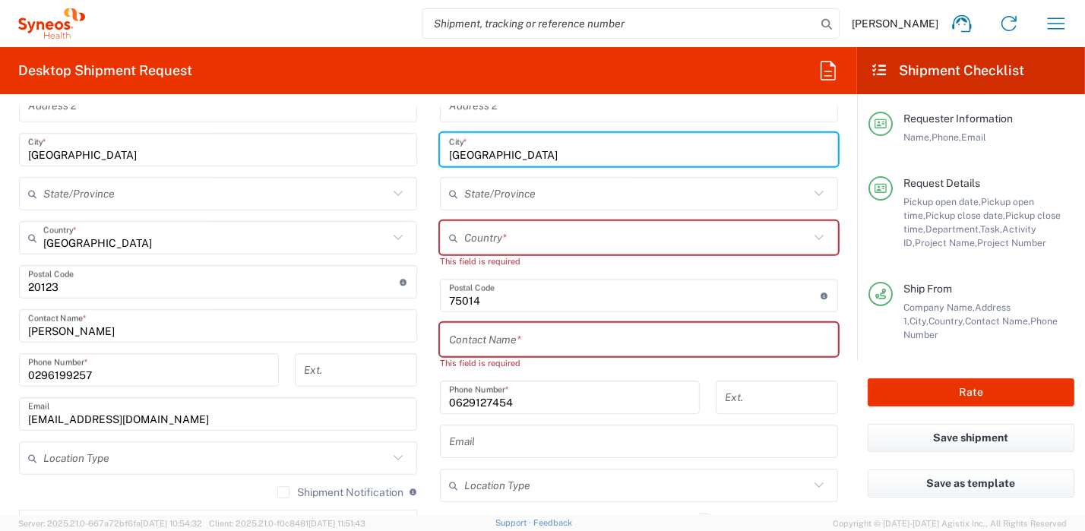
drag, startPoint x: 518, startPoint y: 154, endPoint x: 352, endPoint y: 157, distance: 166.5
click at [357, 151] on div "Ship From Syneos Health [GEOGRAPHIC_DATA] SRL Location Syneos Health [GEOGRAPHI…" at bounding box center [429, 305] width 842 height 767
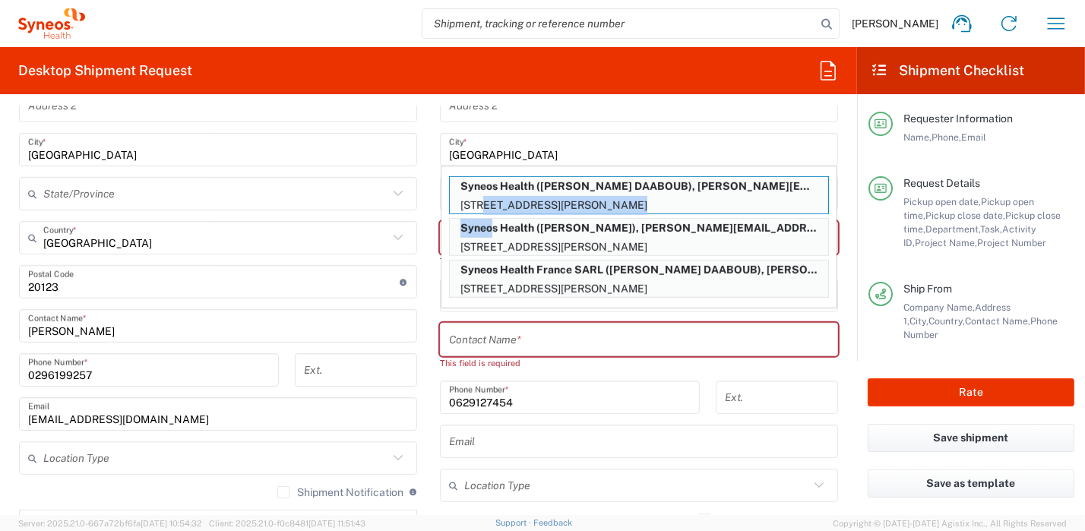
drag, startPoint x: 483, startPoint y: 235, endPoint x: 474, endPoint y: 195, distance: 41.5
click at [475, 195] on div "Syneos Health ([PERSON_NAME] DAABOUB), [PERSON_NAME][EMAIL_ADDRESS][DOMAIN_NAME…" at bounding box center [639, 237] width 395 height 131
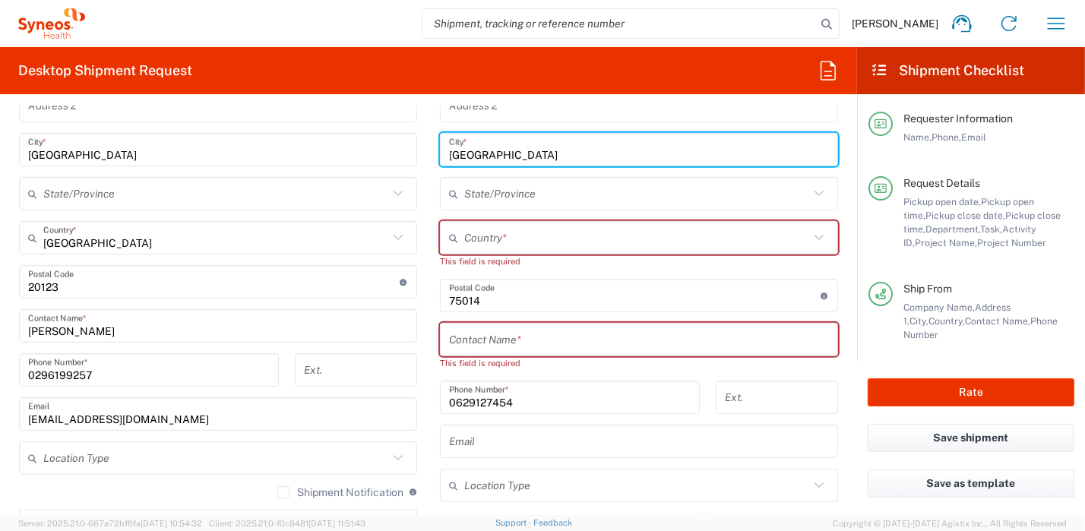
click at [485, 153] on input "[GEOGRAPHIC_DATA]" at bounding box center [639, 150] width 380 height 27
drag, startPoint x: 428, startPoint y: 147, endPoint x: 350, endPoint y: 139, distance: 78.7
click at [363, 139] on div "Ship From Syneos Health [GEOGRAPHIC_DATA] SRL Location Syneos Health [GEOGRAPHI…" at bounding box center [429, 305] width 842 height 767
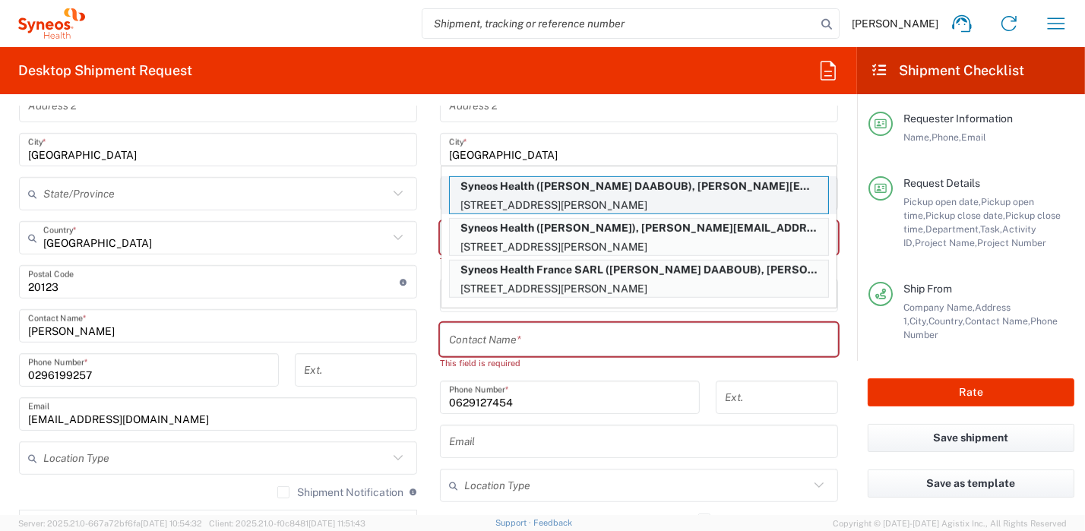
click at [584, 184] on p "Syneos Health ([PERSON_NAME] DAABOUB), [PERSON_NAME][EMAIL_ADDRESS][DOMAIN_NAME]" at bounding box center [639, 186] width 379 height 19
type input "[GEOGRAPHIC_DATA]"
type input "[PERSON_NAME] DAABOUB"
type input "[PHONE_NUMBER]"
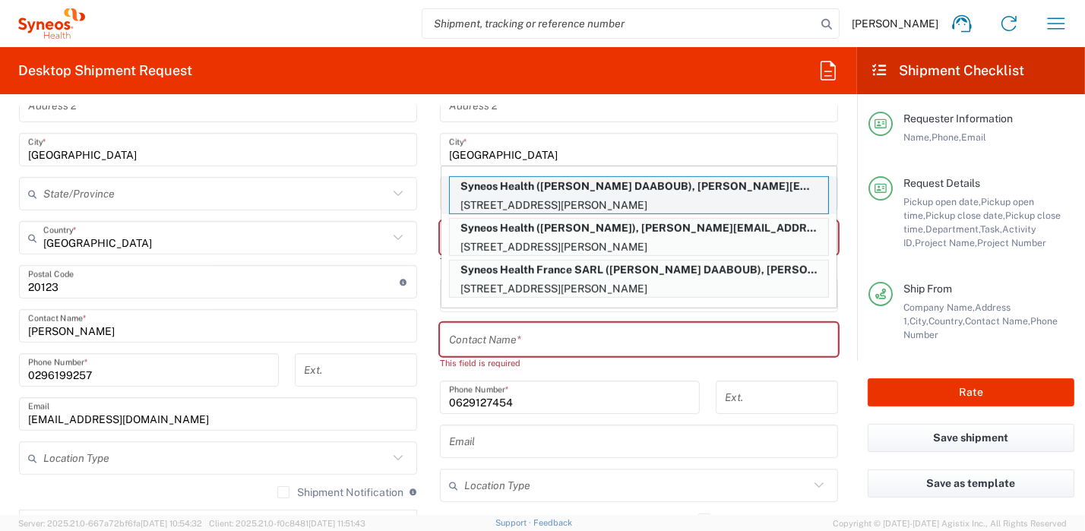
type input "[PERSON_NAME][EMAIL_ADDRESS][DOMAIN_NAME]"
type input "Sender/Shipper"
type input "Delivery Duty Paid"
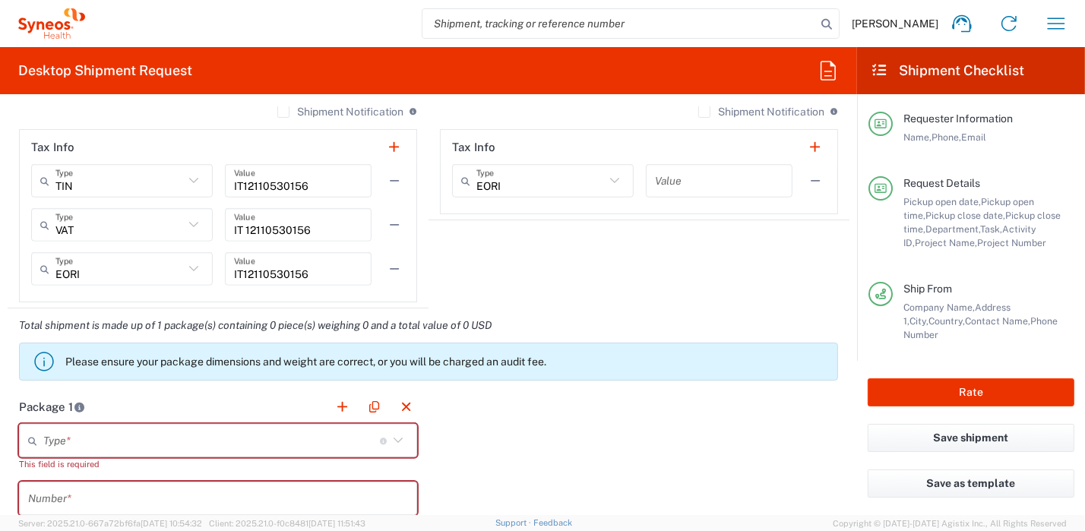
scroll to position [1368, 0]
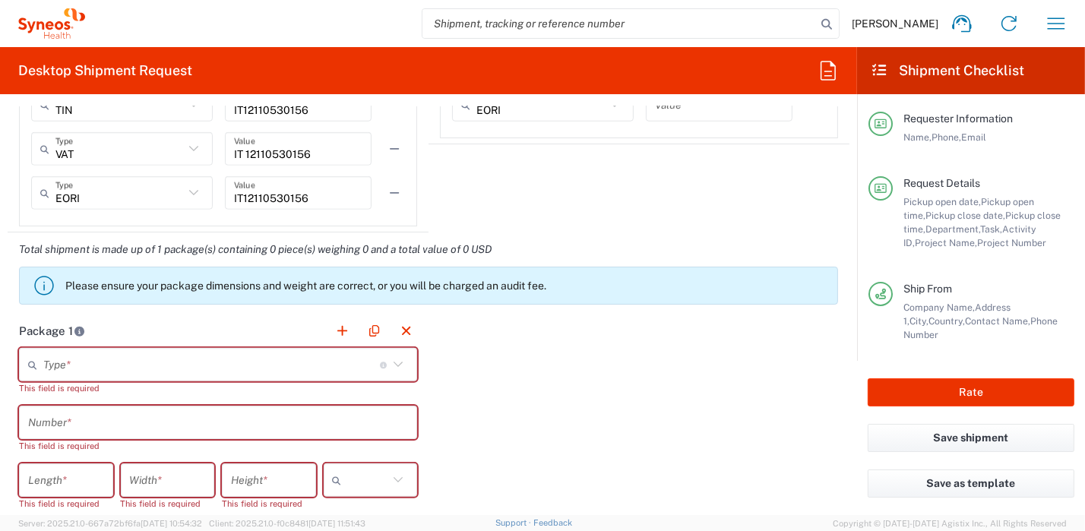
click at [396, 364] on icon at bounding box center [398, 365] width 20 height 20
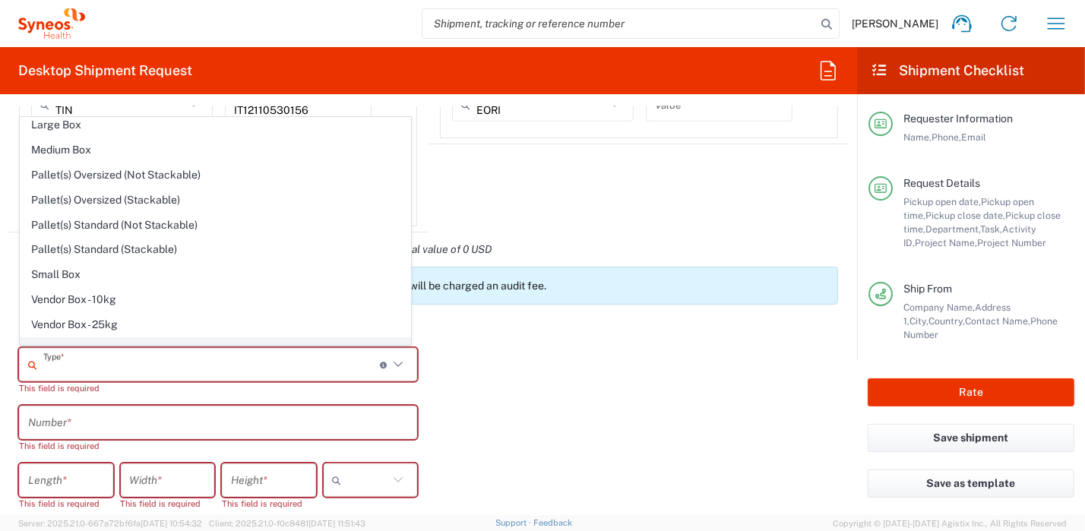
scroll to position [42, 0]
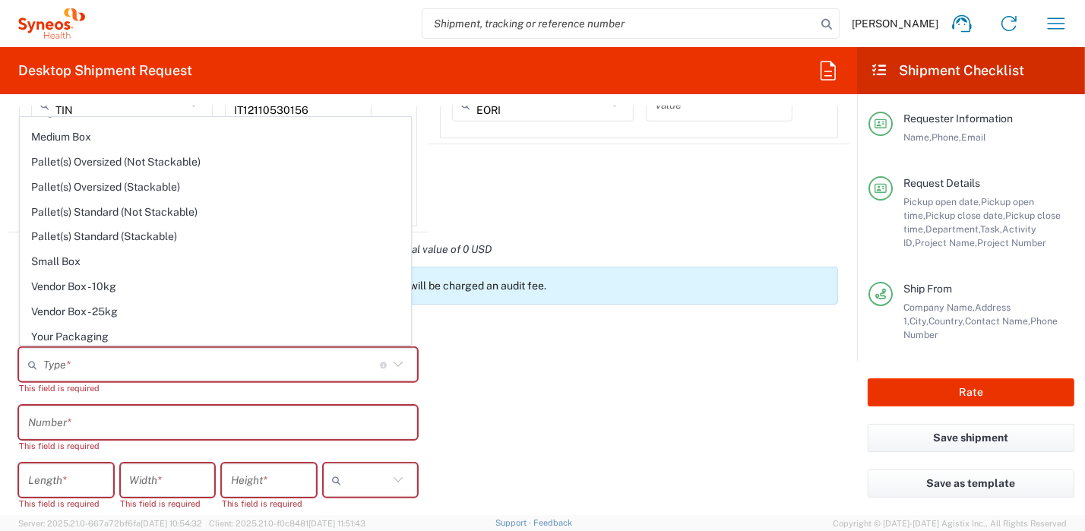
click at [198, 335] on span "Your Packaging" at bounding box center [216, 337] width 390 height 24
type input "Your Packaging"
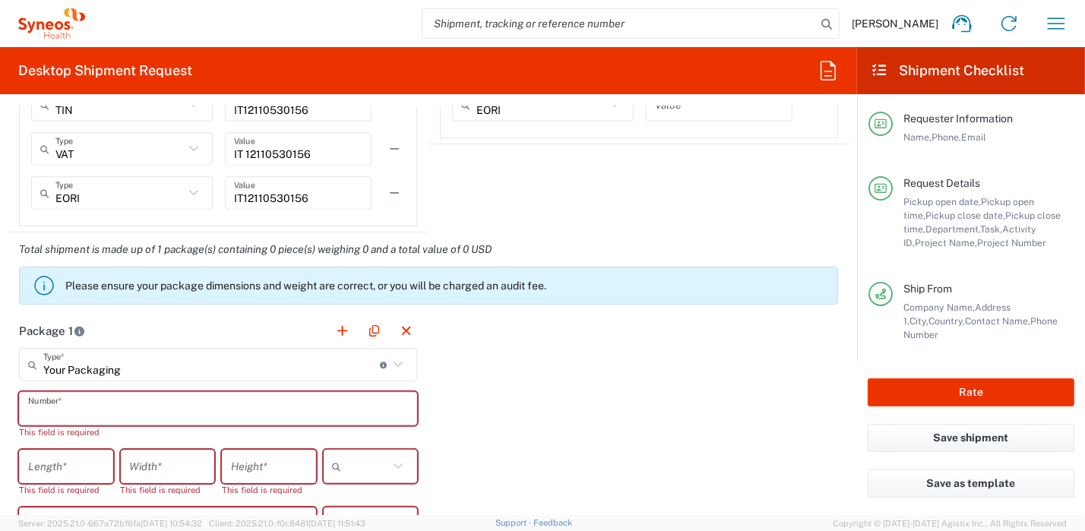
click at [261, 407] on input "text" at bounding box center [218, 409] width 380 height 27
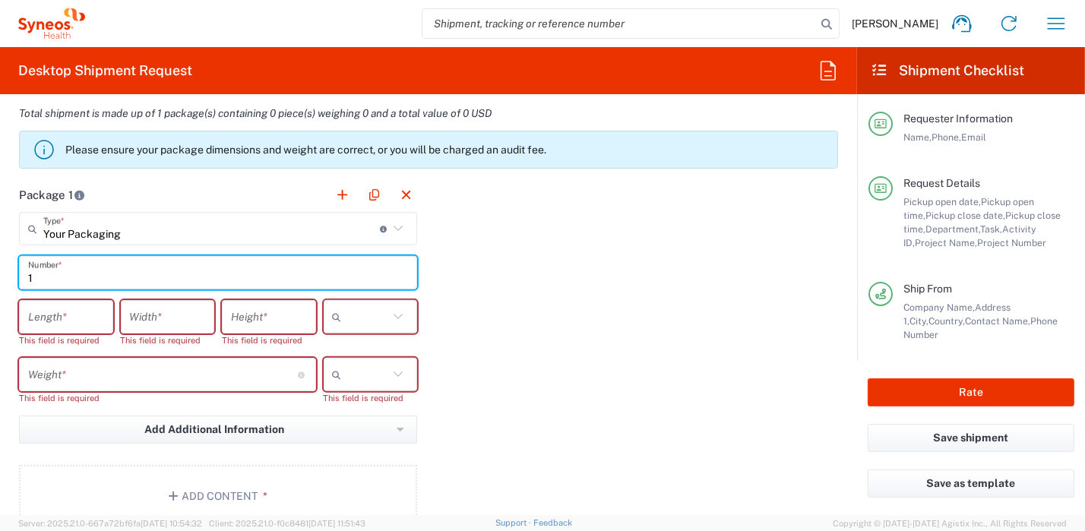
scroll to position [1520, 0]
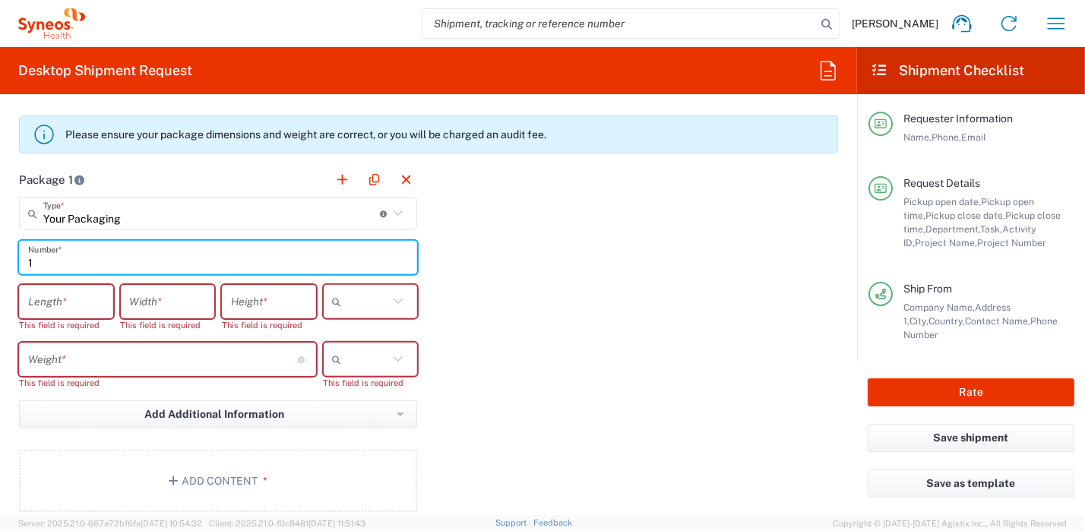
type input "1"
click at [391, 301] on icon at bounding box center [398, 302] width 20 height 20
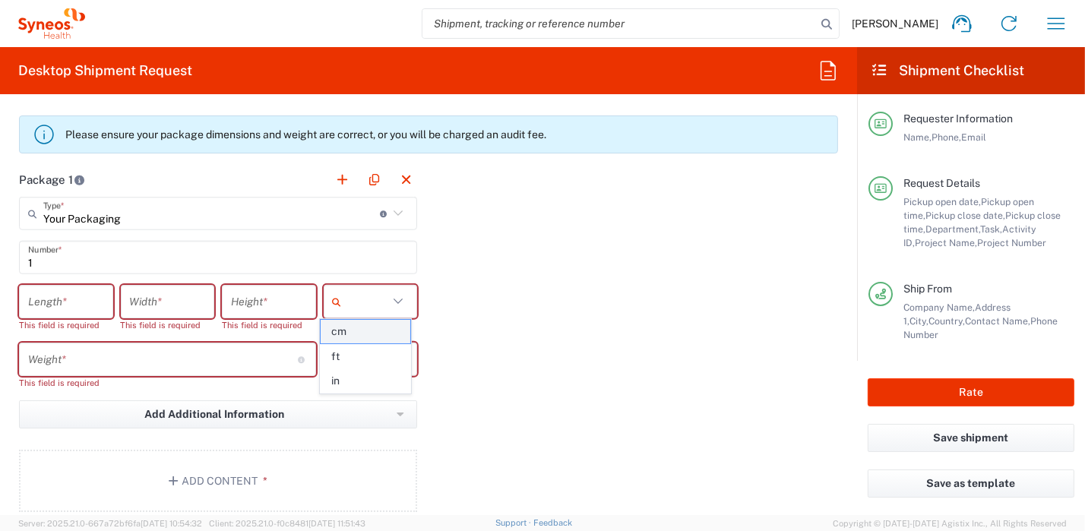
click at [385, 335] on span "cm" at bounding box center [366, 332] width 90 height 24
type input "cm"
click at [396, 363] on icon at bounding box center [398, 360] width 20 height 20
click at [372, 391] on span "kgs" at bounding box center [366, 390] width 90 height 24
type input "kgs"
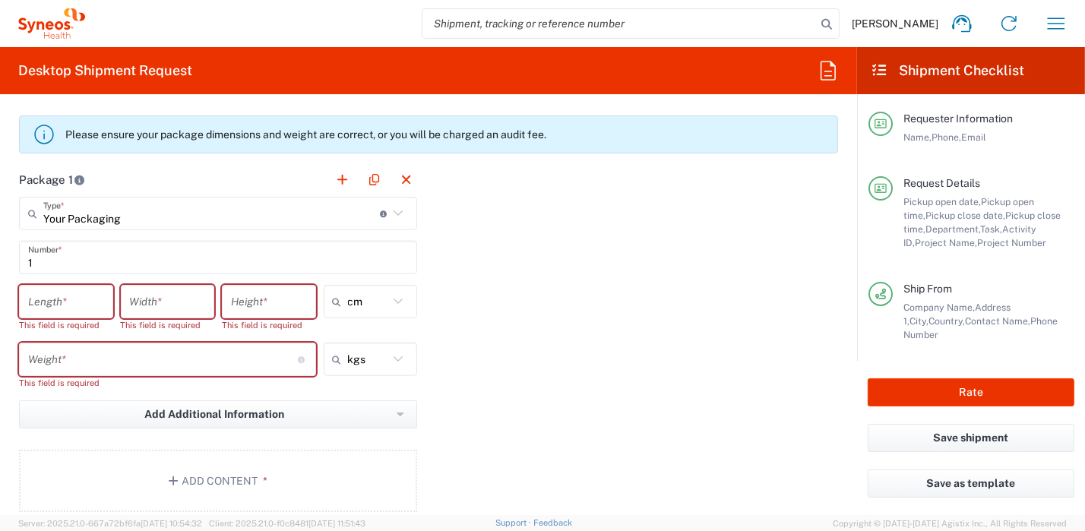
click at [48, 293] on input "number" at bounding box center [66, 302] width 76 height 27
type input "45"
click at [153, 312] on div "Width *" at bounding box center [168, 301] width 94 height 33
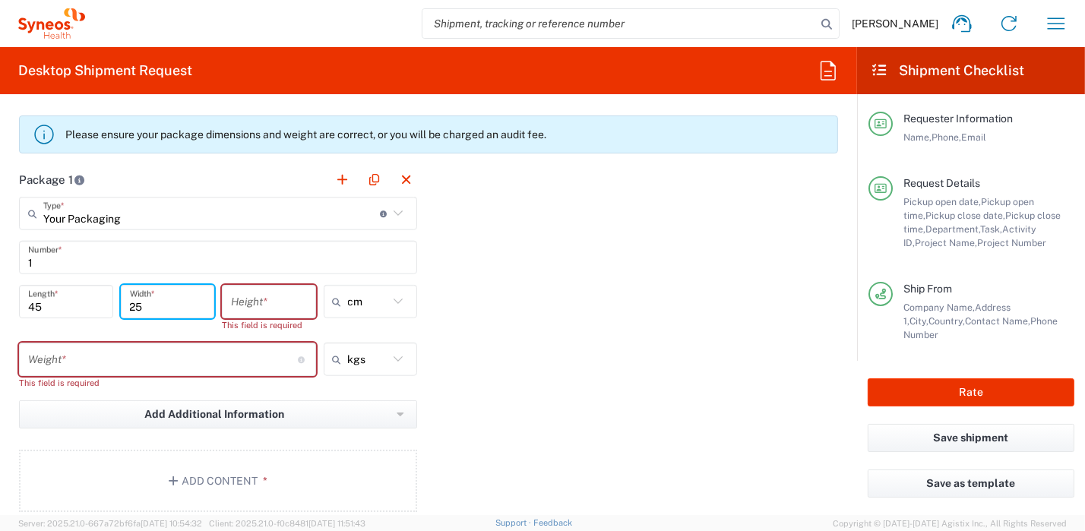
type input "25"
click at [278, 296] on input "number" at bounding box center [269, 302] width 76 height 27
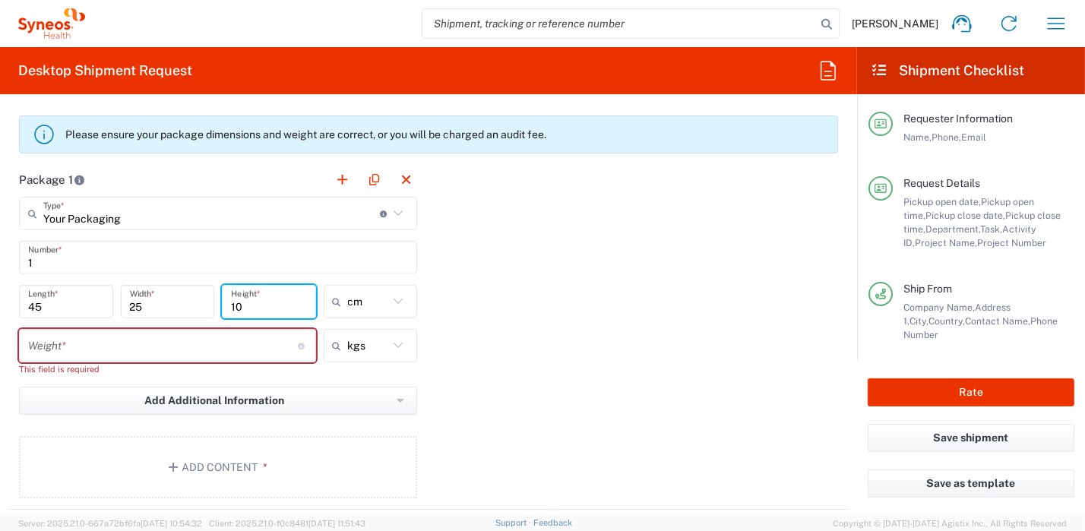
type input "10"
click at [248, 338] on input "number" at bounding box center [163, 346] width 270 height 27
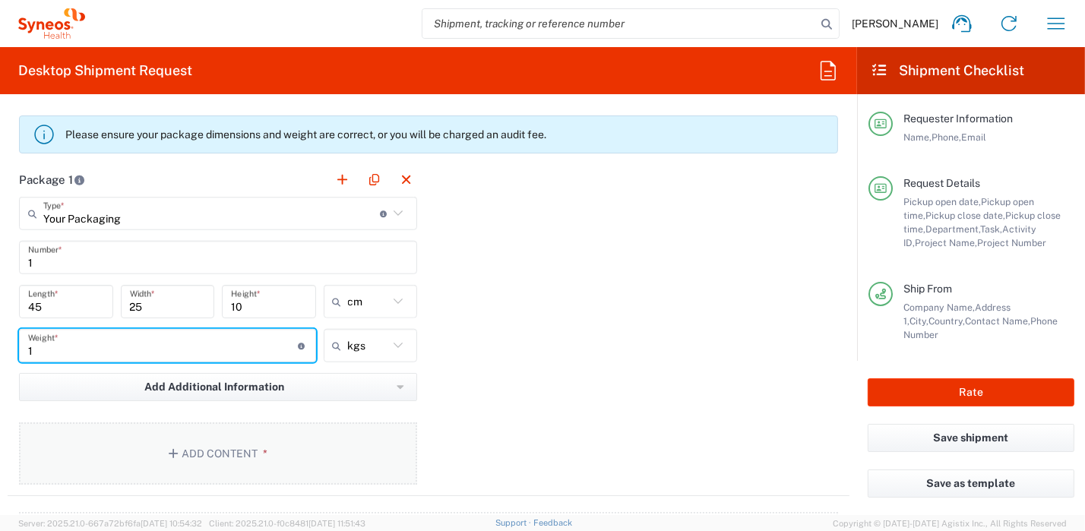
type input "1"
click at [353, 449] on button "Add Content *" at bounding box center [218, 454] width 398 height 62
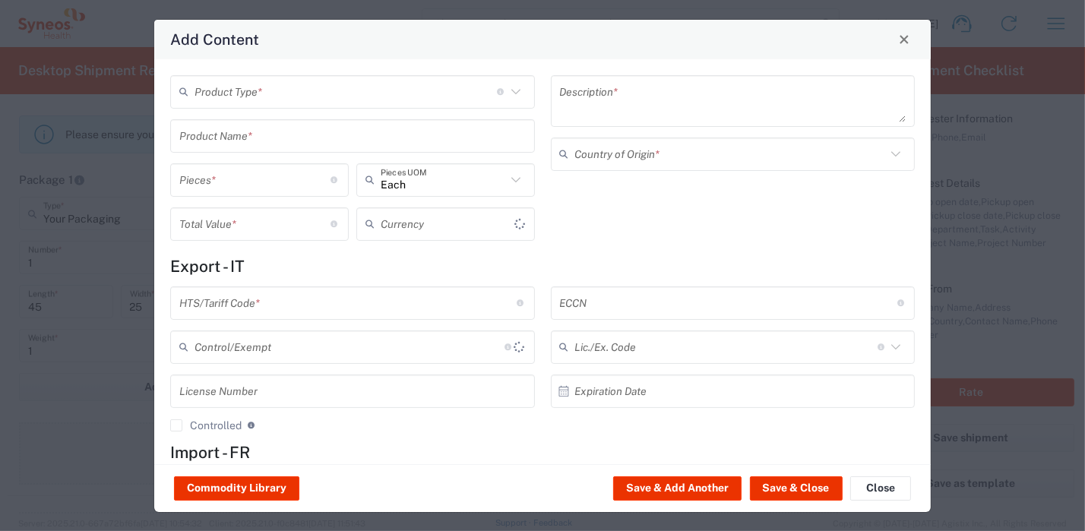
type input "US Dollar"
click at [513, 89] on icon at bounding box center [515, 91] width 9 height 5
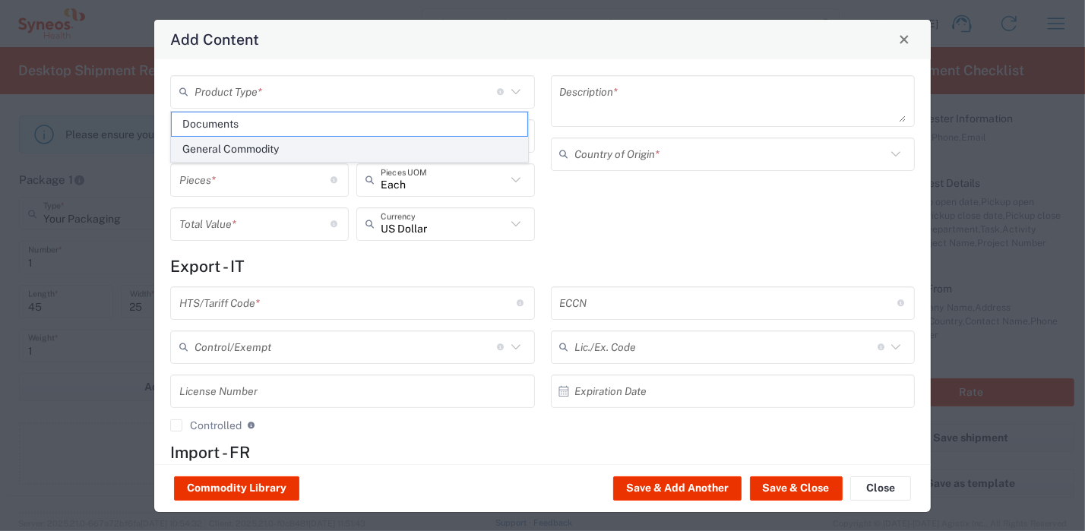
click at [344, 151] on span "General Commodity" at bounding box center [350, 150] width 356 height 24
type input "General Commodity"
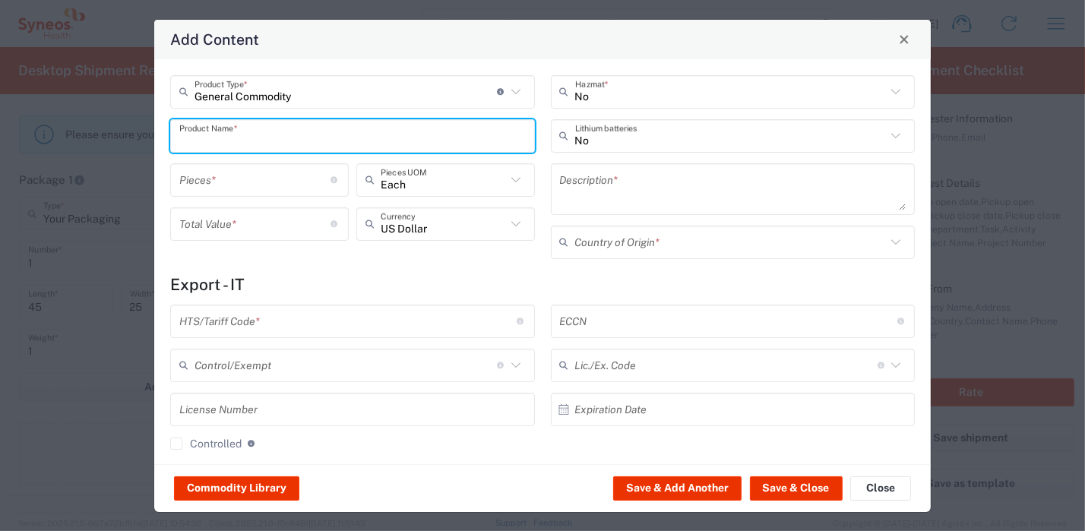
click at [255, 140] on input "text" at bounding box center [352, 135] width 347 height 27
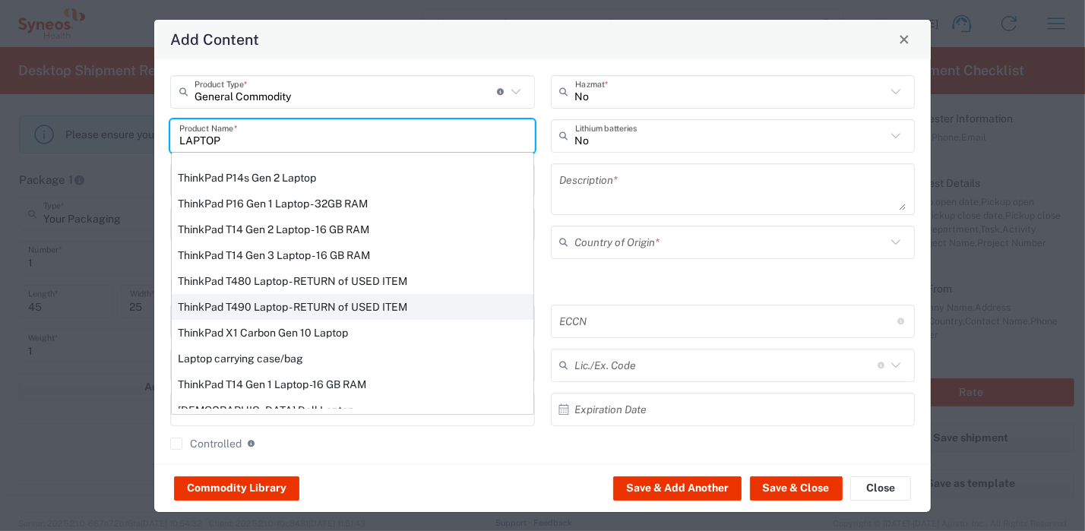
scroll to position [259, 0]
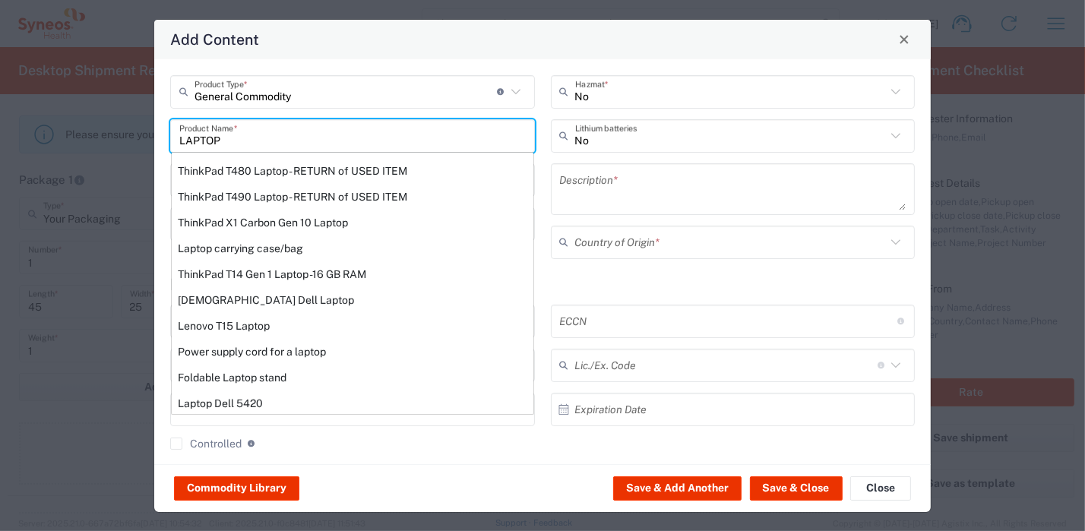
click at [356, 192] on div "ThinkPad T490 Laptop - RETURN of USED ITEM" at bounding box center [353, 197] width 362 height 26
type input "ThinkPad T490 Laptop - RETURN of USED ITEM"
type input "1"
type input "200"
type textarea "Lenovo-Core i7 8565U - 1.8 GHz -16 GB DDR4 - 512 GB SSD / 14" - IPS"
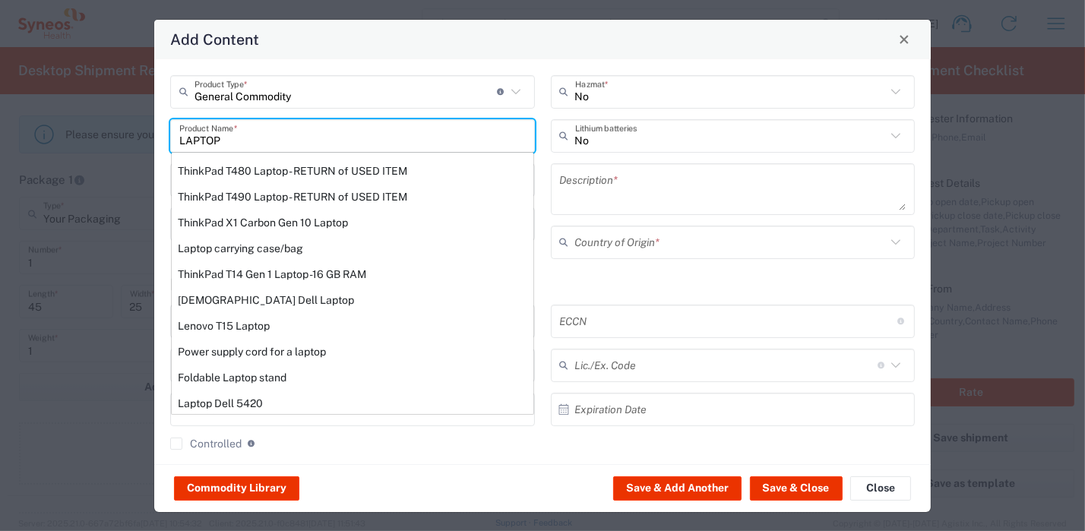
type input "[GEOGRAPHIC_DATA]"
type input "8471300100"
type input "BIS"
type input "5A992.c"
type input "Yes"
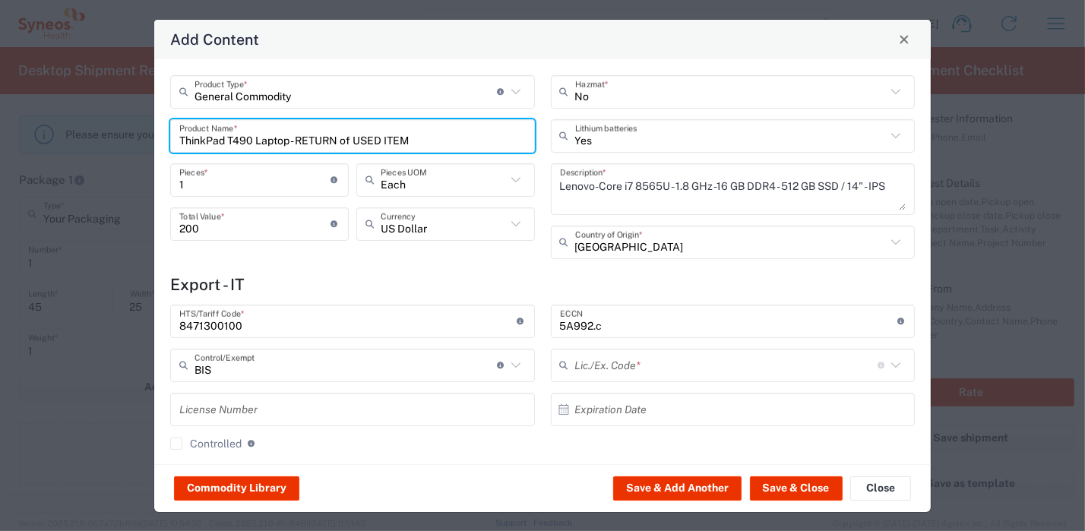
type input "NLR - No License Required"
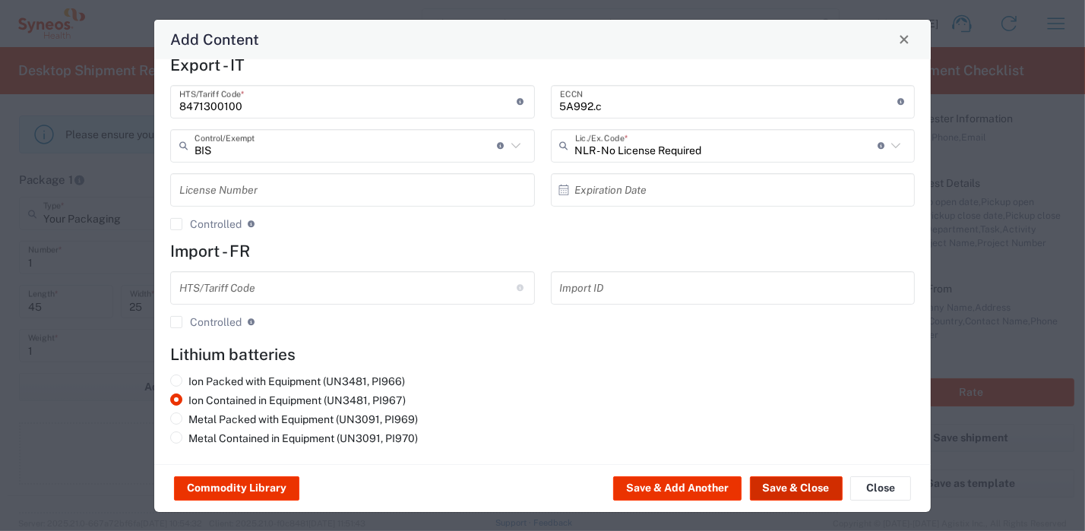
click at [798, 490] on button "Save & Close" at bounding box center [796, 489] width 93 height 24
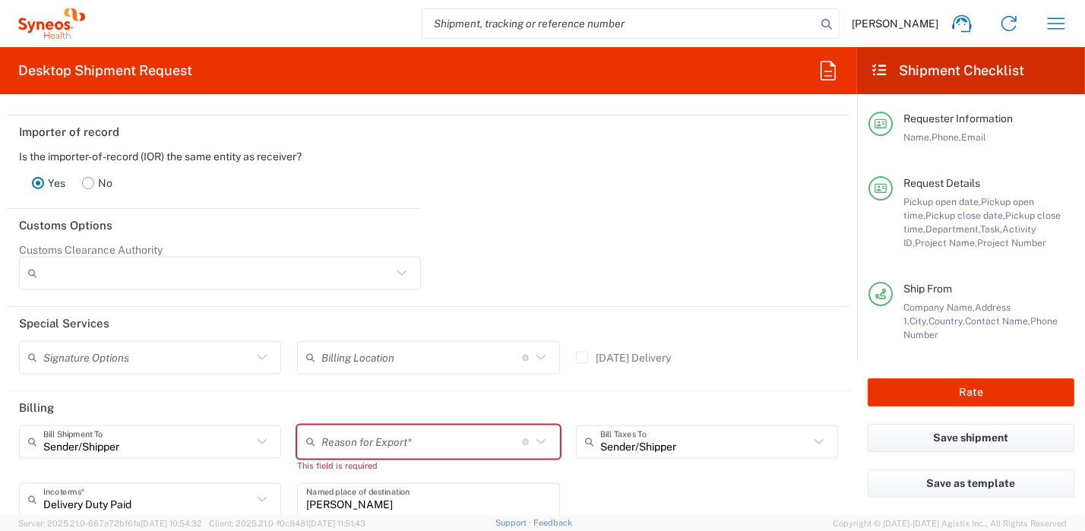
scroll to position [2280, 0]
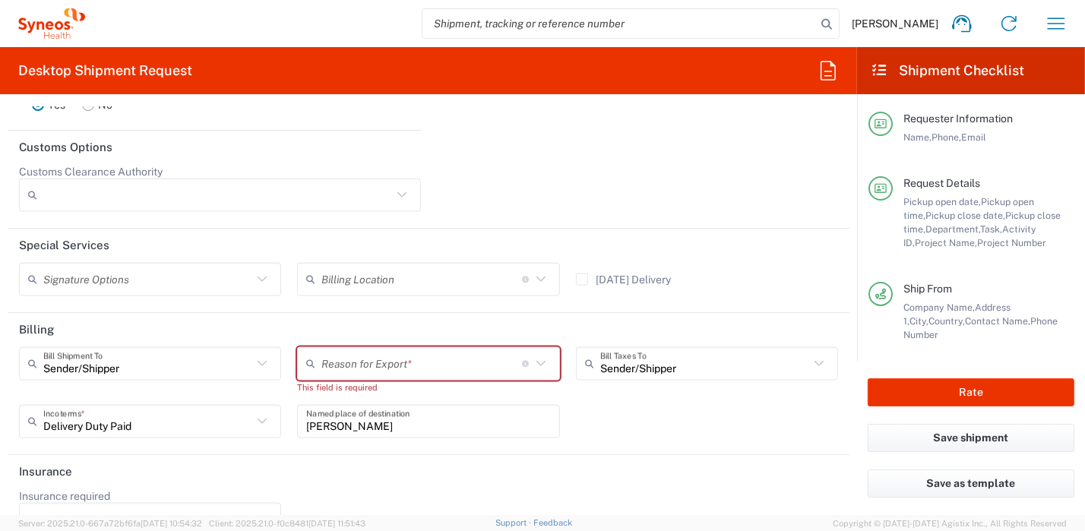
click at [533, 359] on icon at bounding box center [541, 364] width 20 height 20
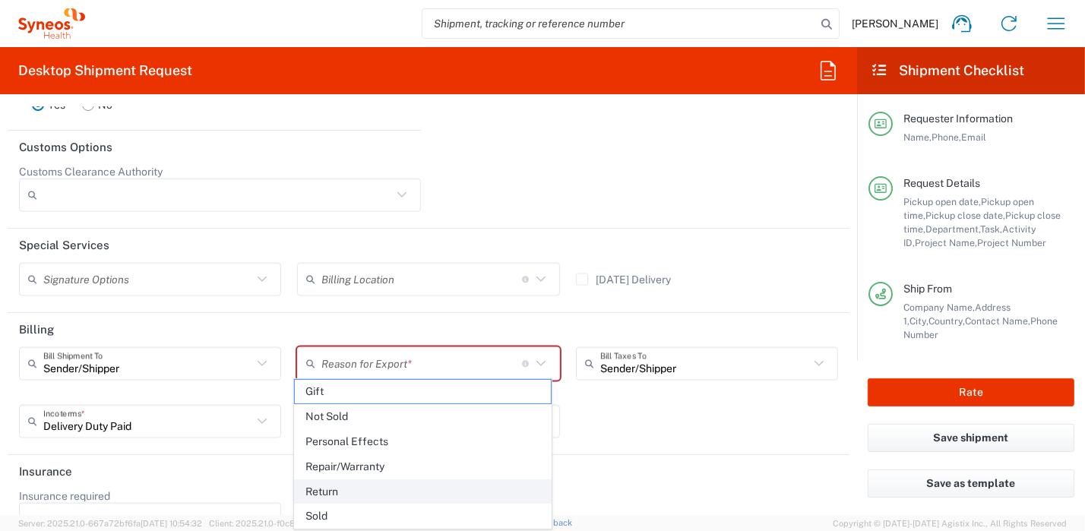
click at [435, 487] on span "Return" at bounding box center [422, 492] width 255 height 24
type input "Return"
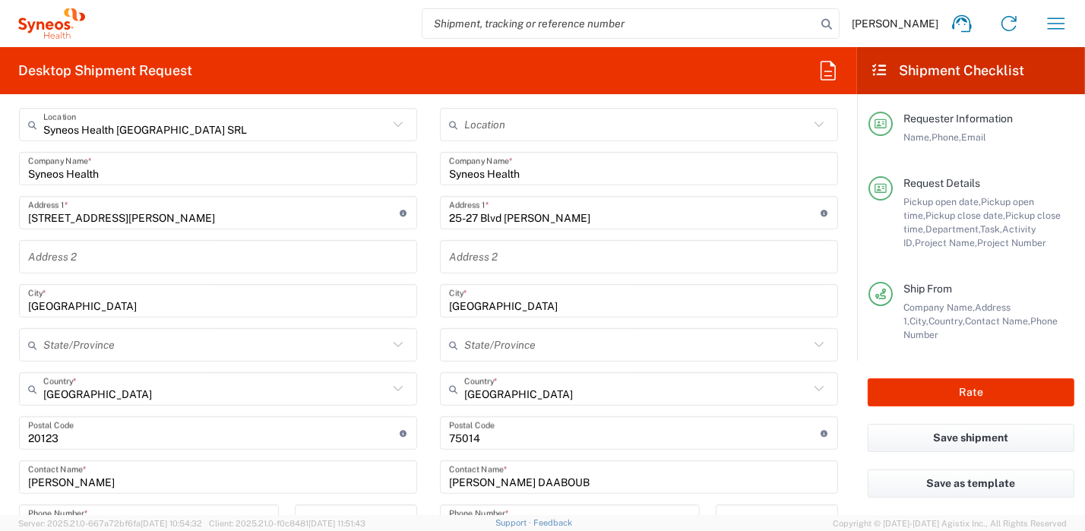
scroll to position [988, 0]
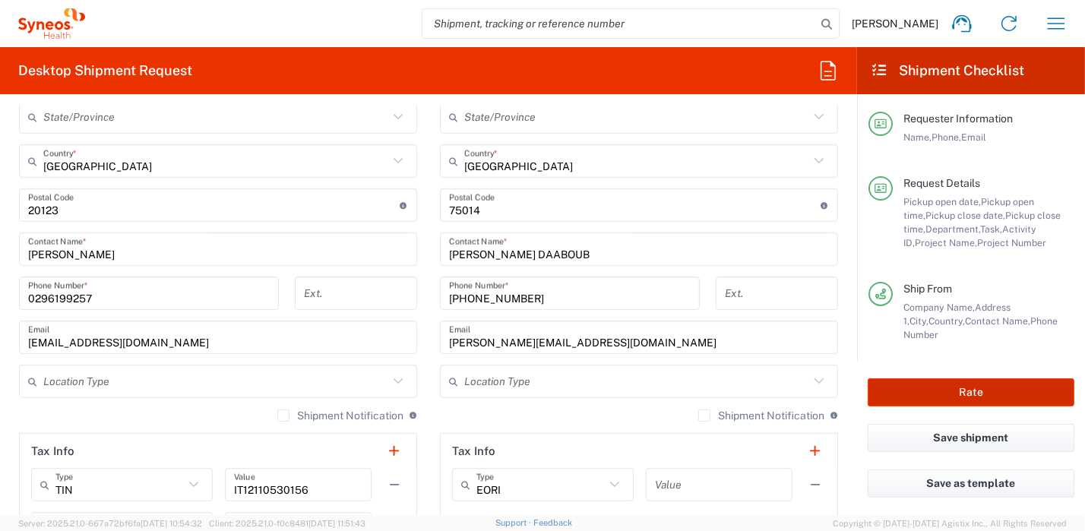
click at [915, 391] on button "Rate" at bounding box center [971, 393] width 207 height 28
type input "8350"
type input "4510 DEPARTMENTAL EXPENSE"
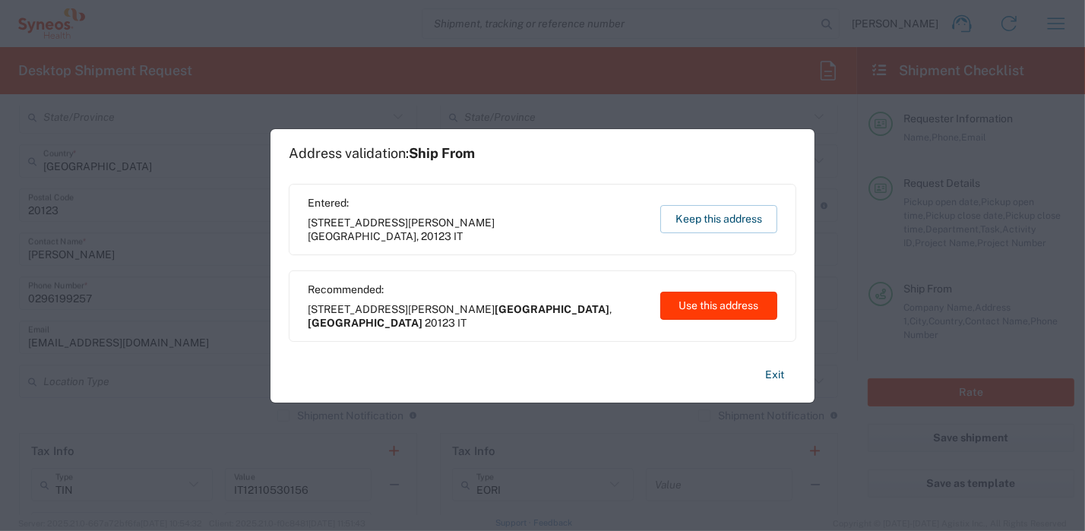
click at [684, 307] on button "Use this address" at bounding box center [719, 306] width 117 height 28
type input "[GEOGRAPHIC_DATA]"
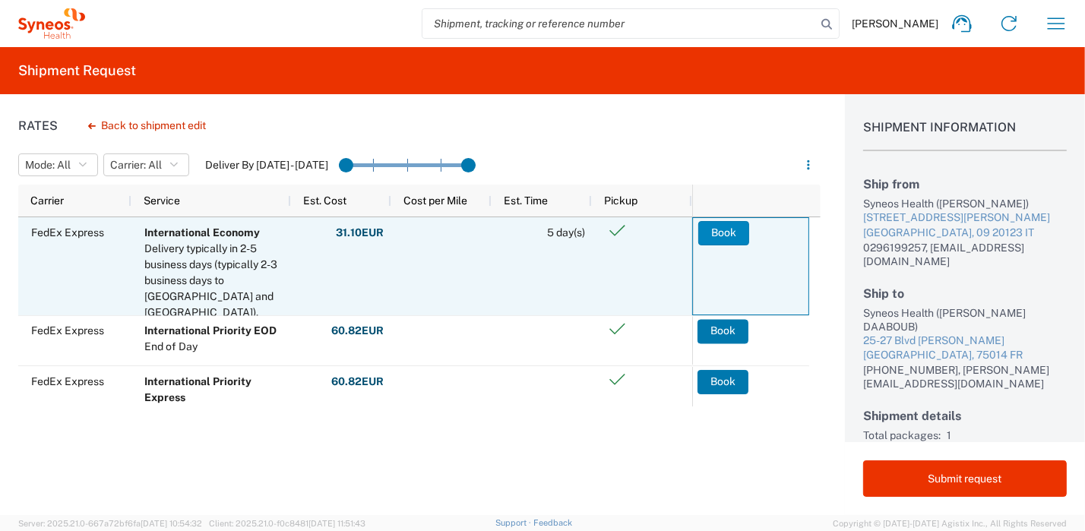
click at [711, 232] on button "Book" at bounding box center [724, 233] width 51 height 24
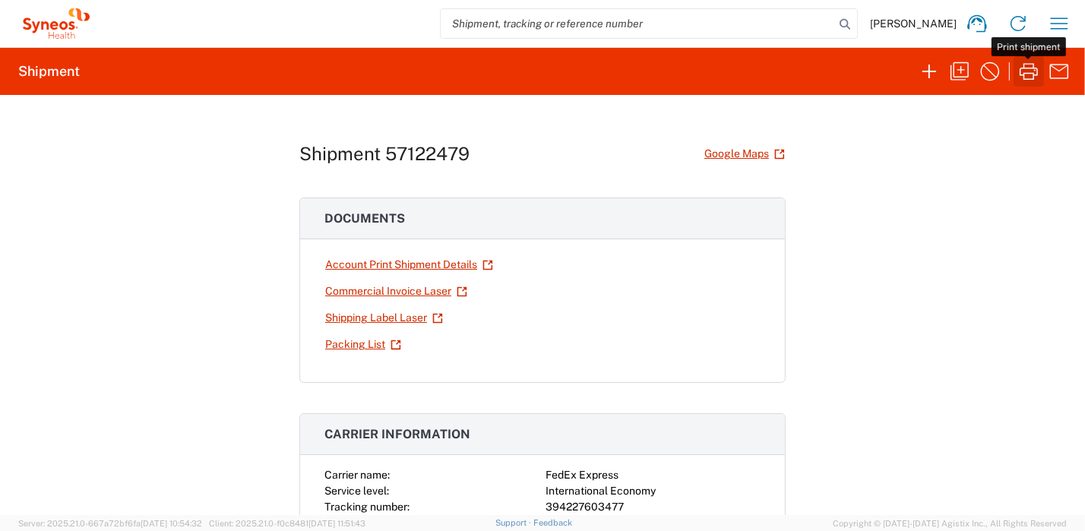
click at [1022, 69] on icon "button" at bounding box center [1029, 71] width 24 height 24
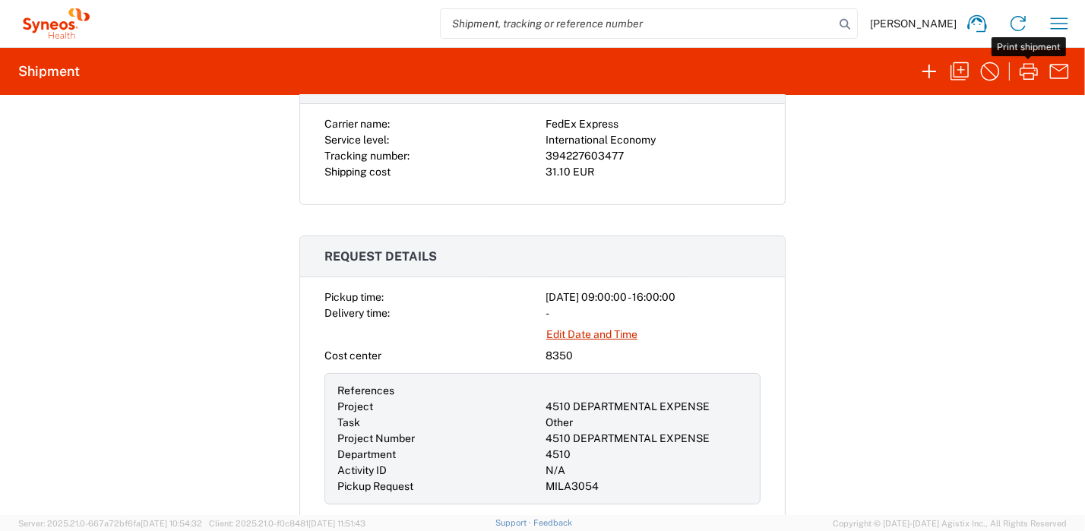
scroll to position [380, 0]
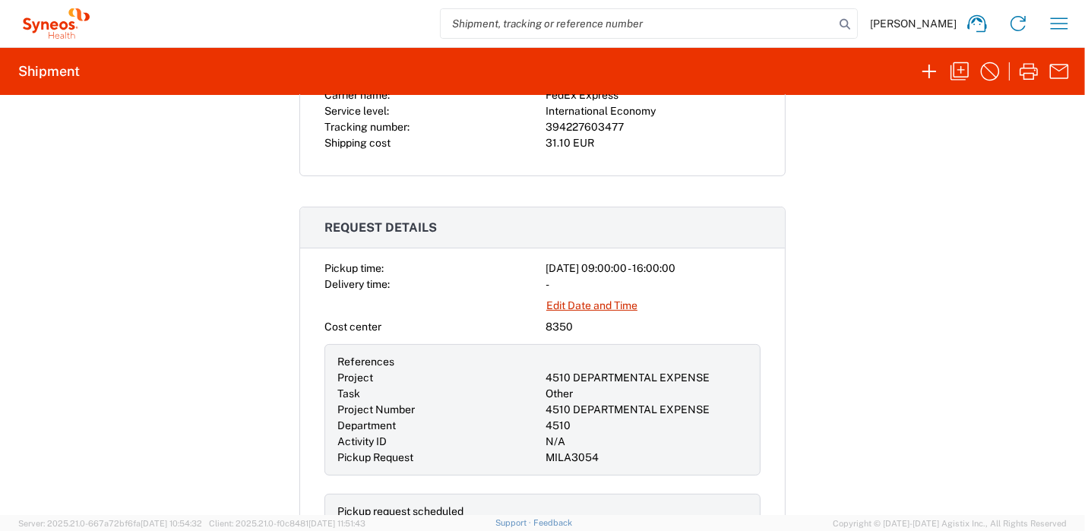
click at [930, 337] on div "Shipment 57122479 Google Maps Documents Account Print Shipment Details Commerci…" at bounding box center [542, 305] width 1085 height 420
click at [812, 416] on div "Shipment 57122479 Google Maps Documents Account Print Shipment Details Commerci…" at bounding box center [542, 305] width 1085 height 420
click at [800, 385] on div "Shipment 57122479 Google Maps Documents Account Print Shipment Details Commerci…" at bounding box center [542, 305] width 1085 height 420
